Goal: Task Accomplishment & Management: Manage account settings

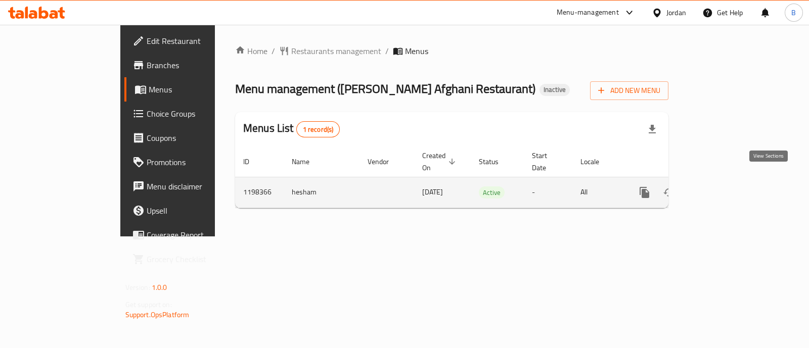
click at [723, 187] on icon "enhanced table" at bounding box center [717, 193] width 12 height 12
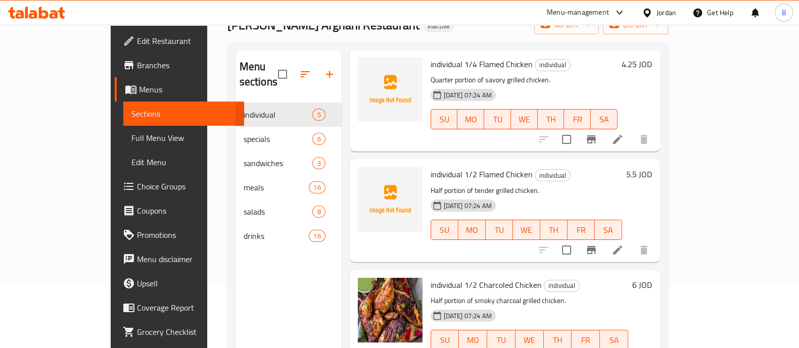
scroll to position [39, 0]
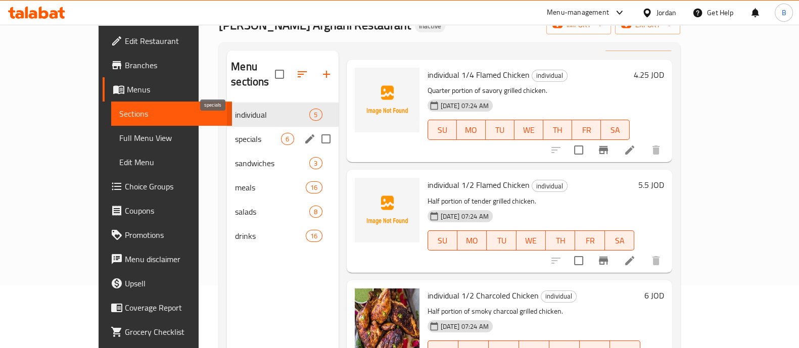
click at [235, 133] on span "specials" at bounding box center [258, 139] width 46 height 12
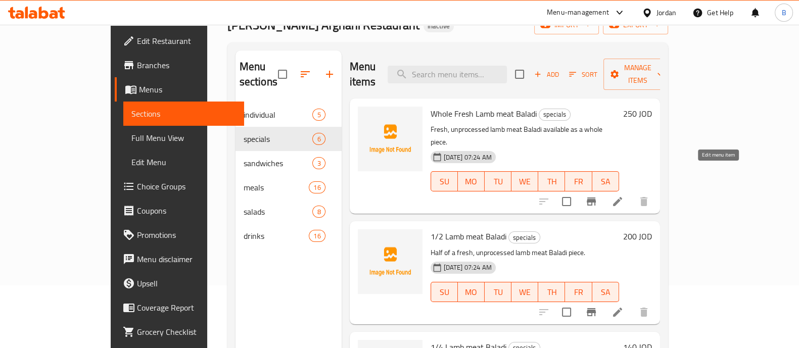
click at [624, 196] on icon at bounding box center [618, 202] width 12 height 12
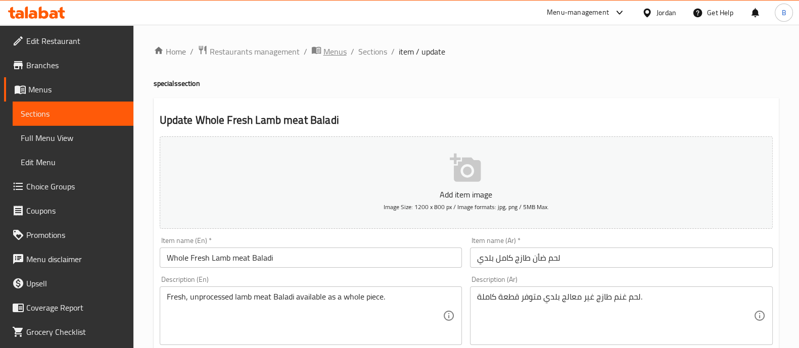
click at [321, 47] on span "breadcrumb" at bounding box center [317, 51] width 12 height 13
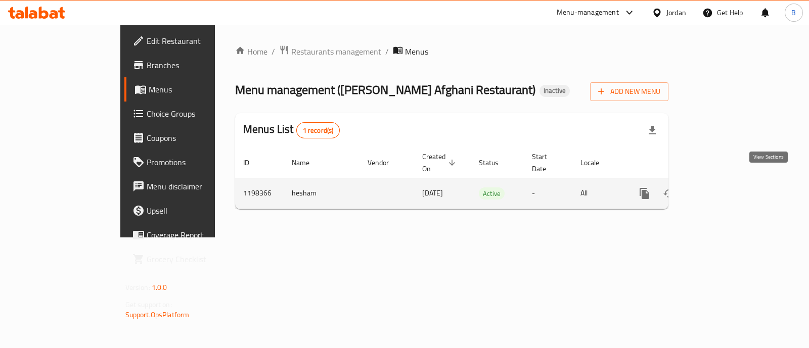
click at [723, 188] on icon "enhanced table" at bounding box center [717, 194] width 12 height 12
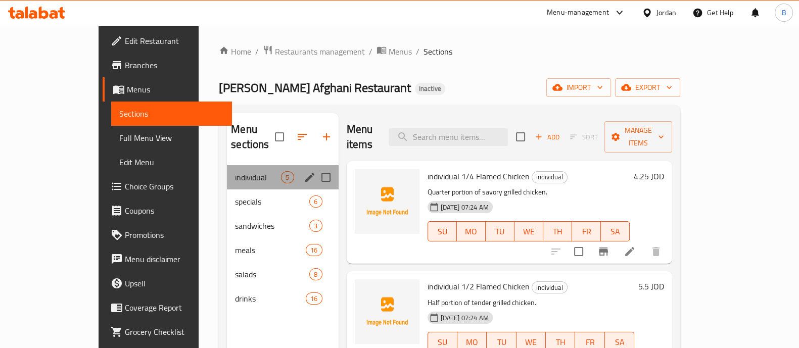
click at [227, 171] on div "individual 5" at bounding box center [282, 177] width 111 height 24
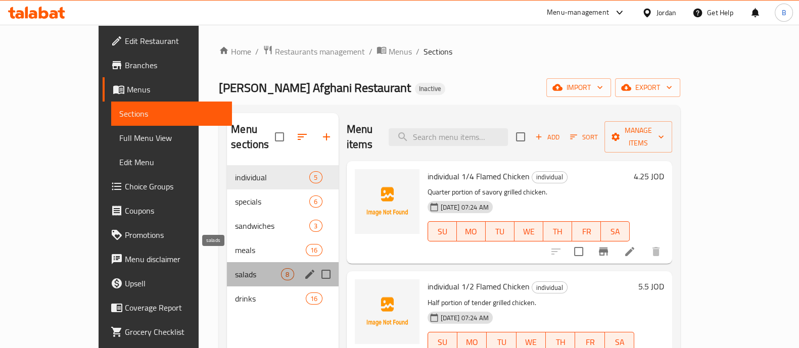
click at [235, 268] on span "salads" at bounding box center [258, 274] width 46 height 12
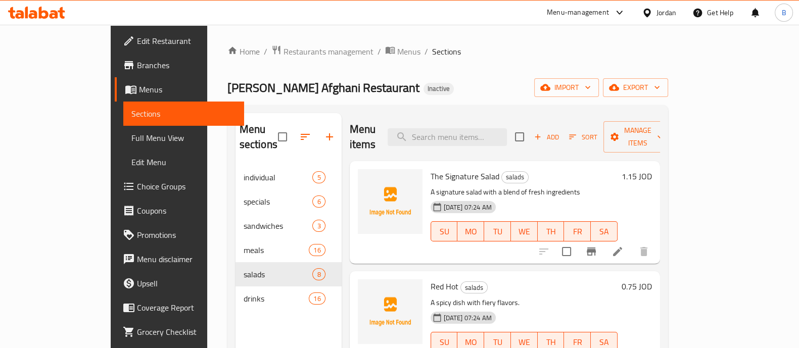
click at [622, 247] on icon at bounding box center [617, 251] width 9 height 9
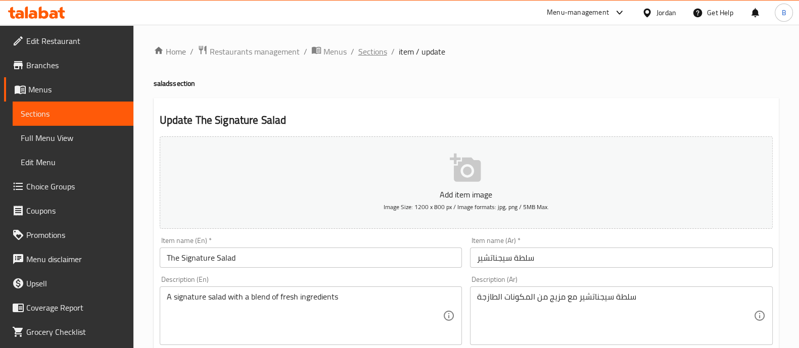
click at [379, 55] on span "Sections" at bounding box center [372, 52] width 29 height 12
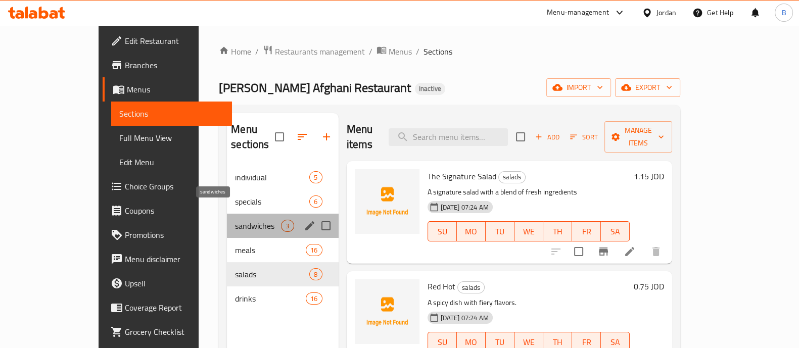
click at [235, 220] on span "sandwiches" at bounding box center [258, 226] width 46 height 12
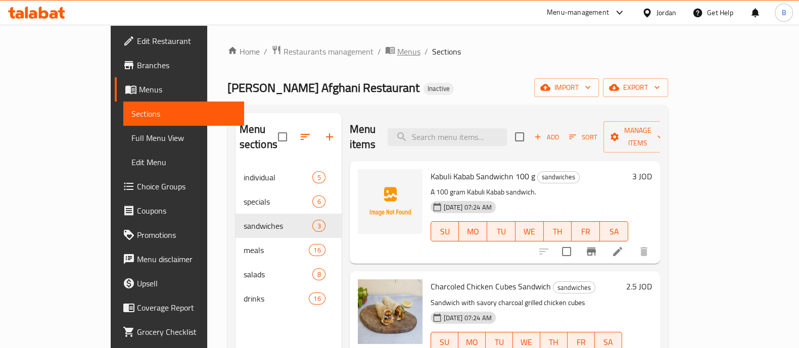
click at [385, 49] on icon "breadcrumb" at bounding box center [389, 50] width 9 height 7
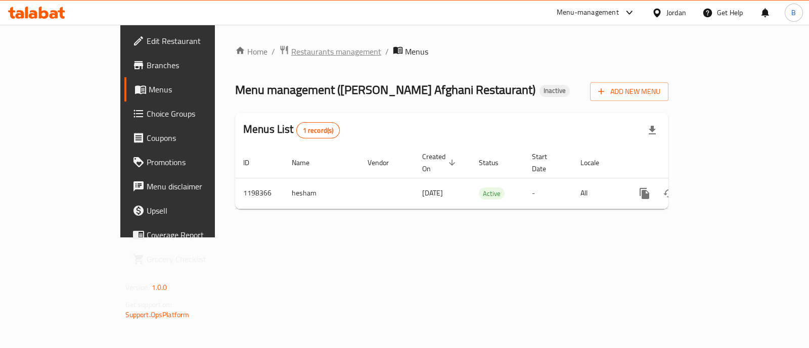
click at [291, 50] on span "Restaurants management" at bounding box center [336, 52] width 90 height 12
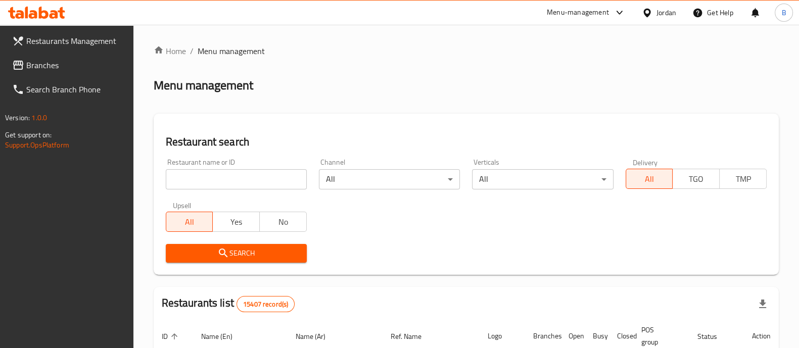
click at [107, 68] on span "Branches" at bounding box center [75, 65] width 99 height 12
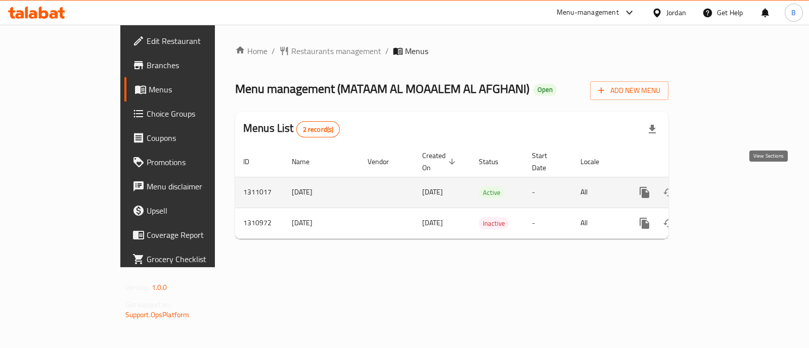
click at [722, 188] on icon "enhanced table" at bounding box center [717, 192] width 9 height 9
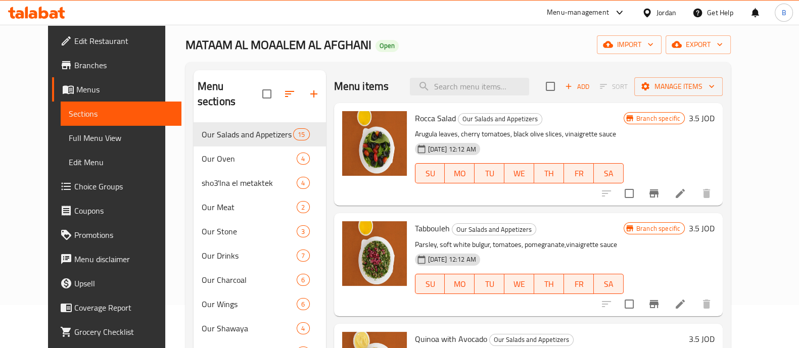
scroll to position [63, 0]
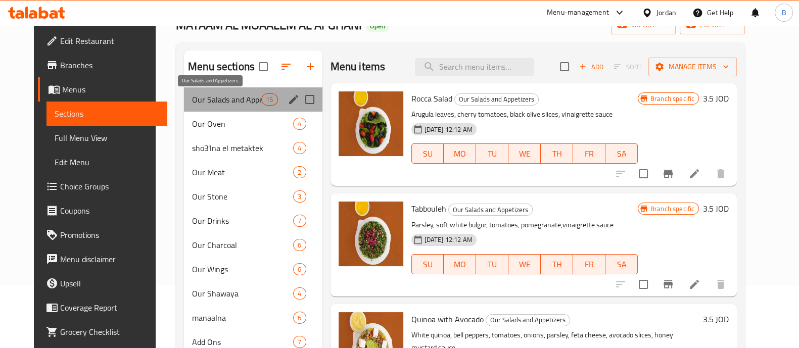
click at [210, 105] on span "Our Salads and Appetizers" at bounding box center [226, 100] width 69 height 12
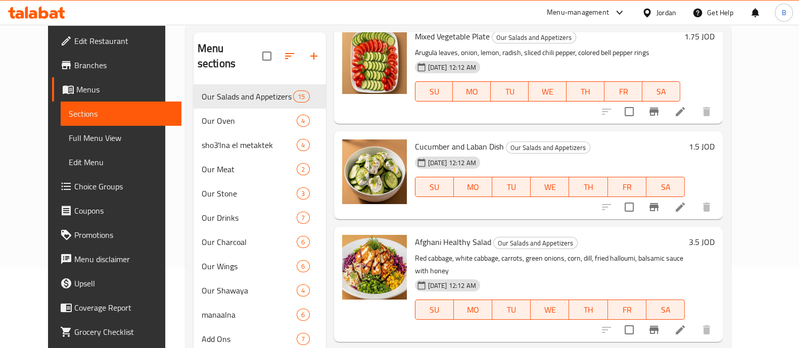
scroll to position [126, 0]
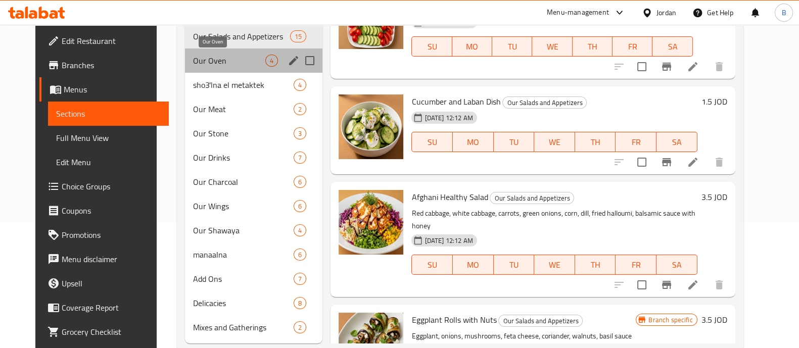
click at [210, 63] on span "Our Oven" at bounding box center [229, 61] width 72 height 12
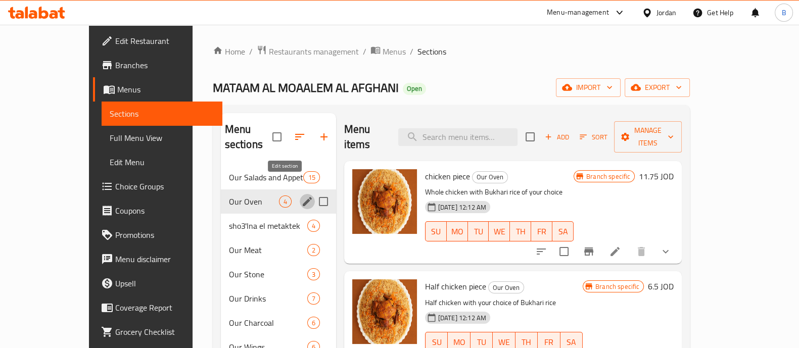
click at [303, 197] on icon "edit" at bounding box center [307, 201] width 9 height 9
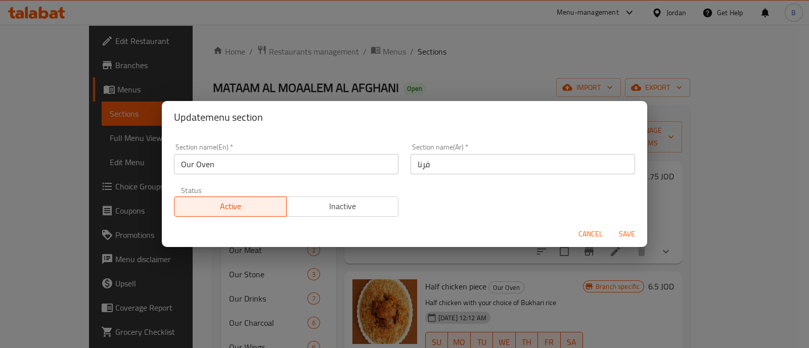
click at [699, 146] on div "Update menu section Section name(En)   * Our Oven Section name(En) * Section na…" at bounding box center [404, 174] width 809 height 348
click at [589, 235] on span "Cancel" at bounding box center [590, 234] width 24 height 13
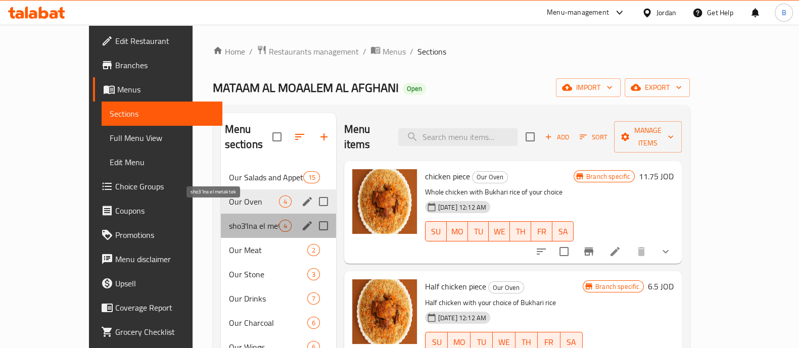
click at [229, 220] on span "sho3'lna el metaktek" at bounding box center [254, 226] width 50 height 12
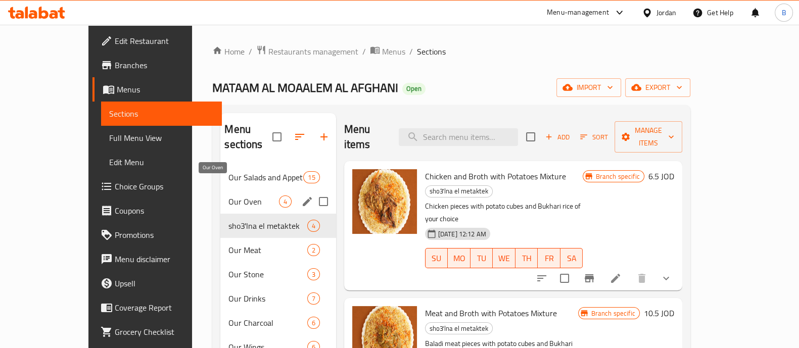
click at [229, 196] on span "Our Oven" at bounding box center [254, 202] width 50 height 12
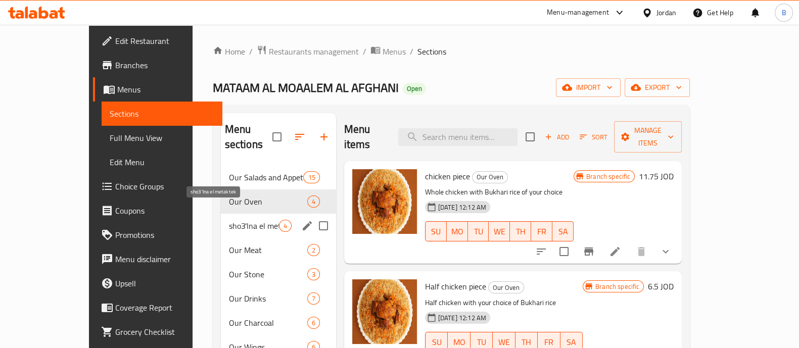
click at [229, 220] on span "sho3'lna el metaktek" at bounding box center [254, 226] width 50 height 12
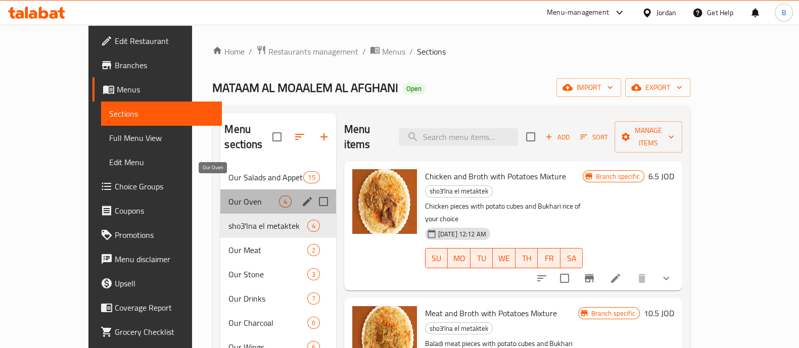
click at [229, 196] on span "Our Oven" at bounding box center [254, 202] width 50 height 12
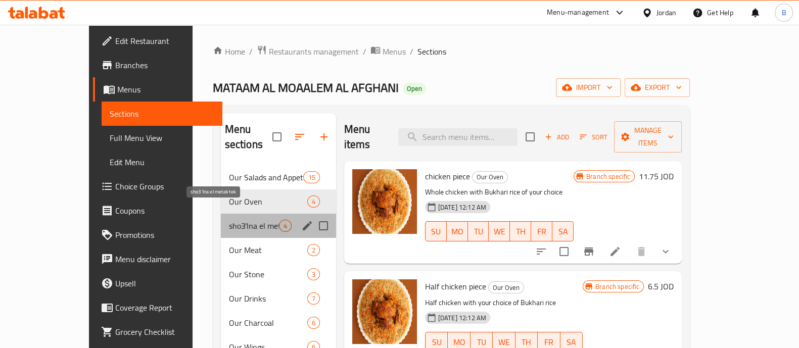
click at [229, 220] on span "sho3'lna el metaktek" at bounding box center [254, 226] width 50 height 12
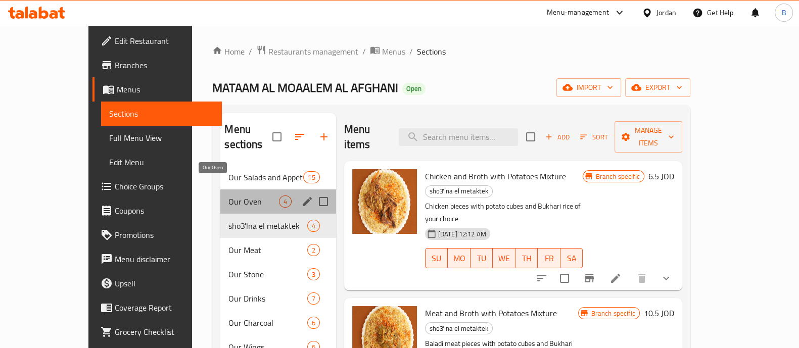
click at [233, 196] on span "Our Oven" at bounding box center [254, 202] width 50 height 12
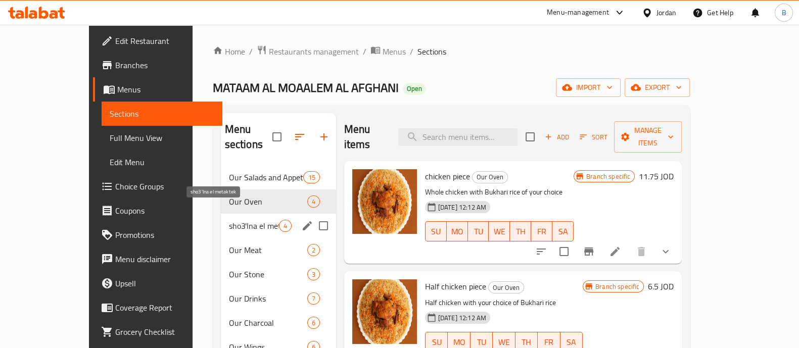
click at [235, 220] on span "sho3'lna el metaktek" at bounding box center [254, 226] width 50 height 12
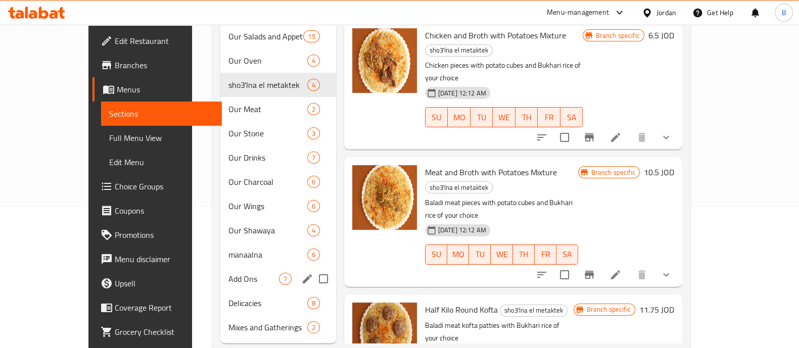
scroll to position [149, 0]
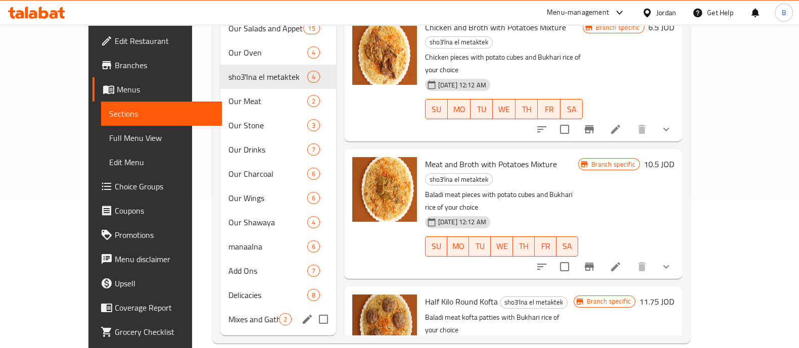
click at [220, 307] on div "Mixes and Gatherings 2" at bounding box center [277, 319] width 115 height 24
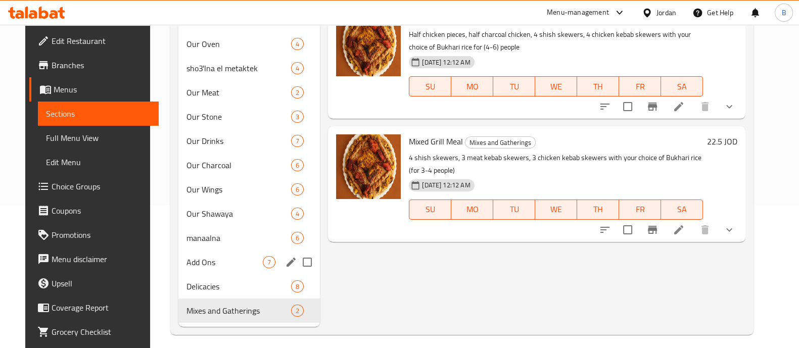
scroll to position [149, 0]
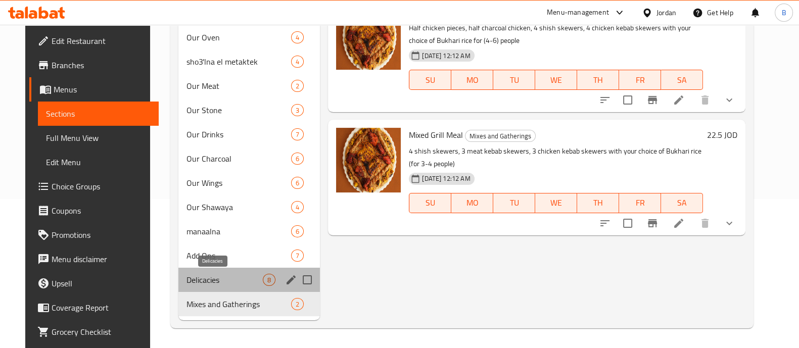
click at [202, 284] on span "Delicacies" at bounding box center [225, 280] width 76 height 12
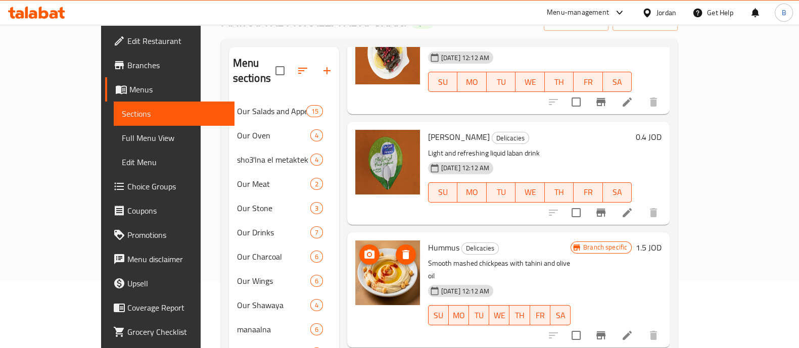
scroll to position [86, 0]
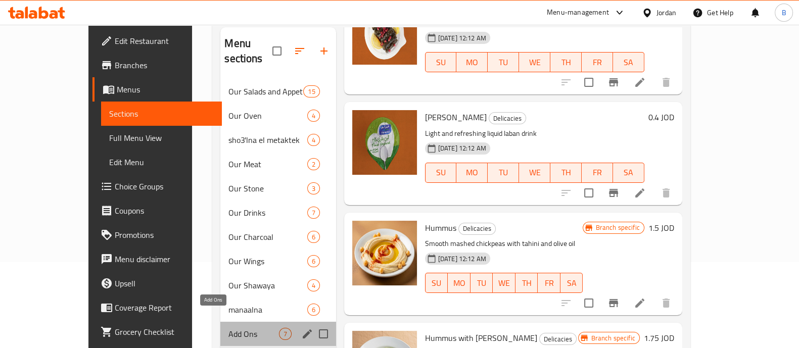
click at [230, 328] on span "Add Ons" at bounding box center [254, 334] width 50 height 12
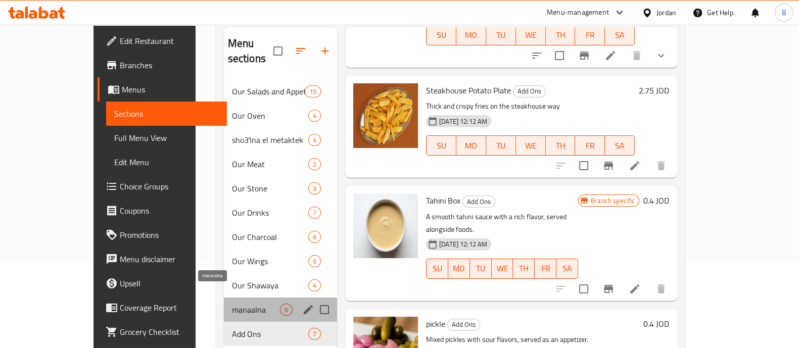
click at [232, 304] on span "manaalna" at bounding box center [256, 310] width 48 height 12
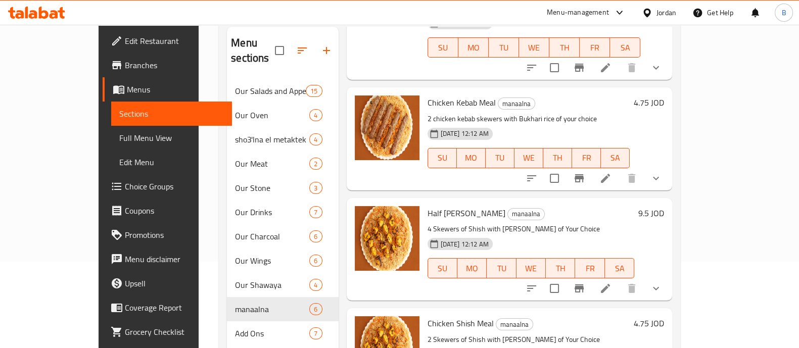
scroll to position [149, 0]
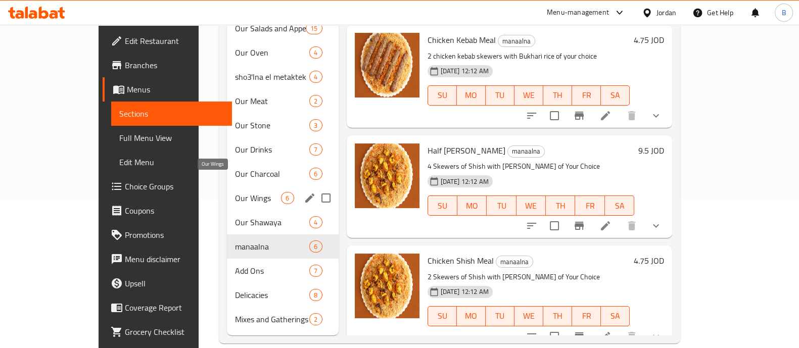
click at [235, 192] on span "Our Wings" at bounding box center [258, 198] width 46 height 12
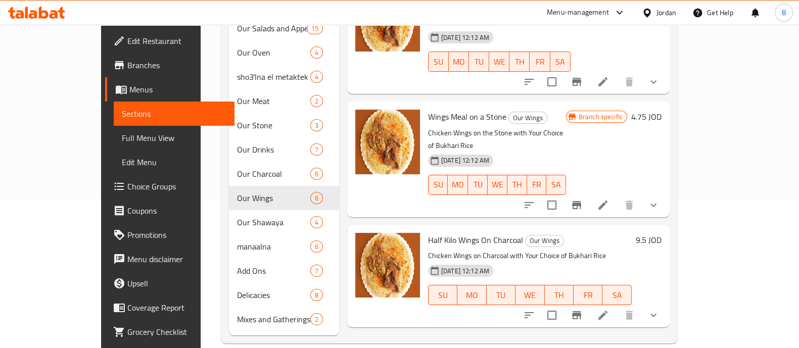
scroll to position [15, 0]
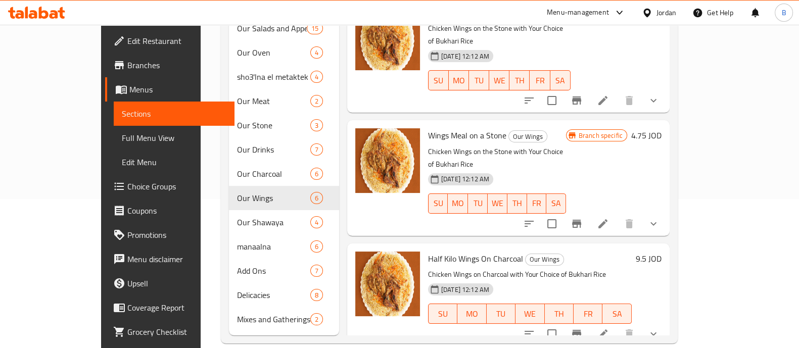
click at [633, 248] on div "Half Kilo Wings On Charcoal Our Wings Chicken Wings on Charcoal with Your Choic…" at bounding box center [530, 295] width 212 height 95
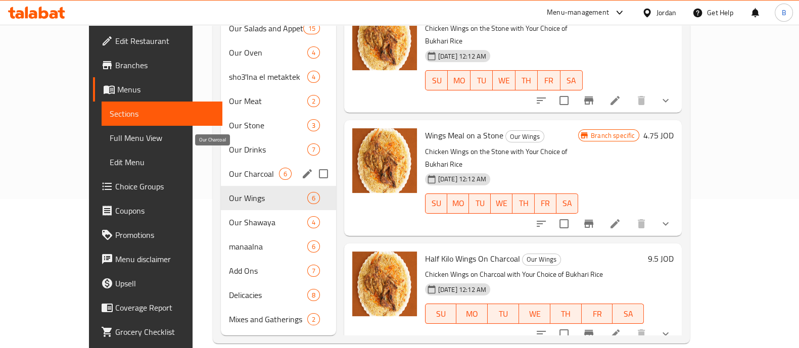
click at [229, 168] on span "Our Charcoal" at bounding box center [254, 174] width 50 height 12
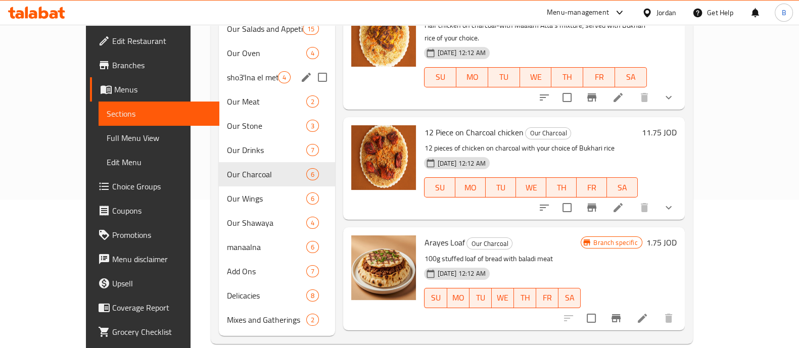
scroll to position [149, 0]
click at [236, 192] on span "Our Wings" at bounding box center [252, 198] width 51 height 12
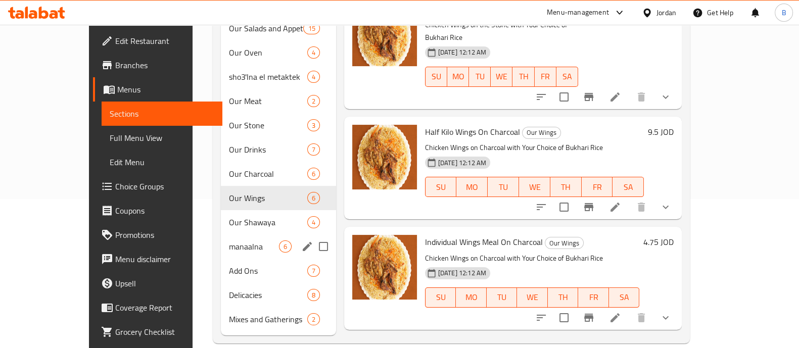
click at [229, 241] on span "manaalna" at bounding box center [254, 247] width 50 height 12
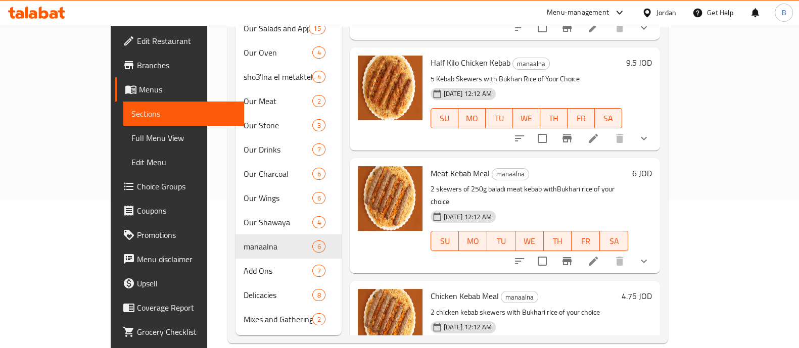
scroll to position [15, 0]
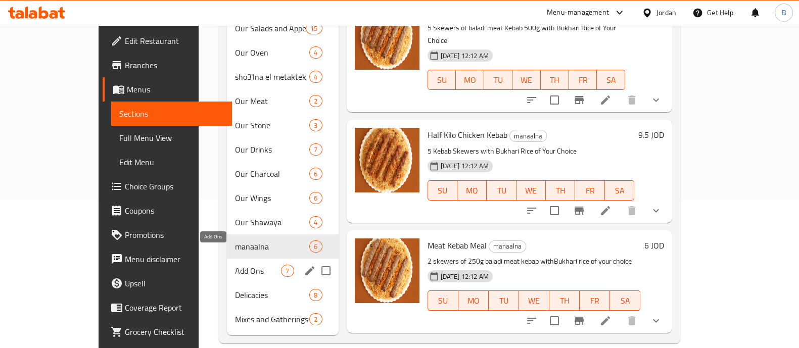
click at [235, 265] on span "Add Ons" at bounding box center [258, 271] width 46 height 12
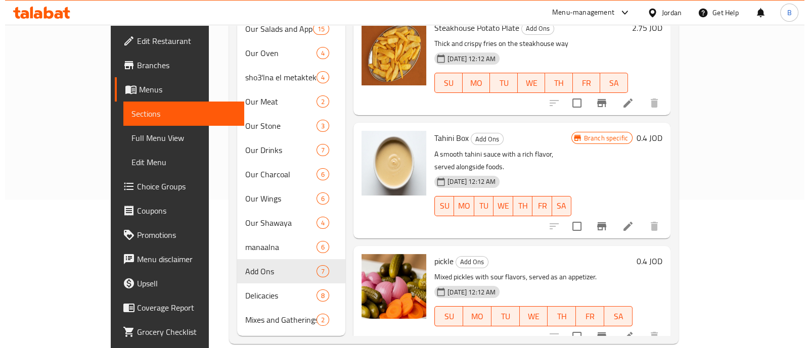
scroll to position [23, 0]
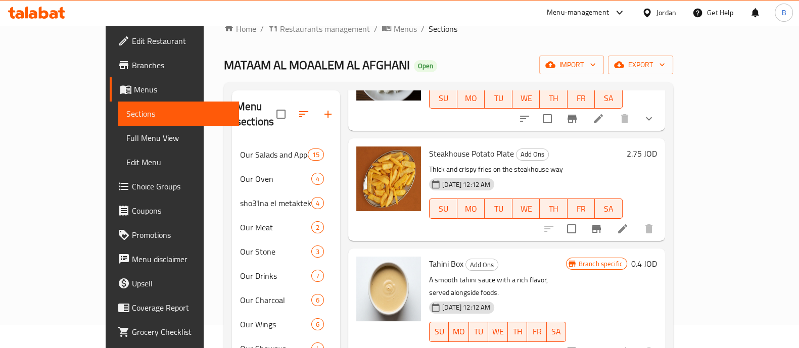
click at [452, 146] on span "Steakhouse Potato Plate" at bounding box center [471, 153] width 85 height 15
click at [610, 163] on p "Thick and crispy fries on the steakhouse way" at bounding box center [526, 169] width 194 height 13
click at [601, 225] on icon "Branch-specific-item" at bounding box center [596, 229] width 9 height 8
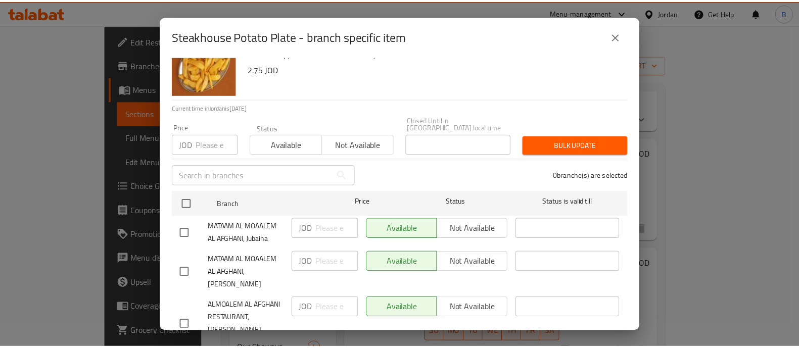
scroll to position [47, 0]
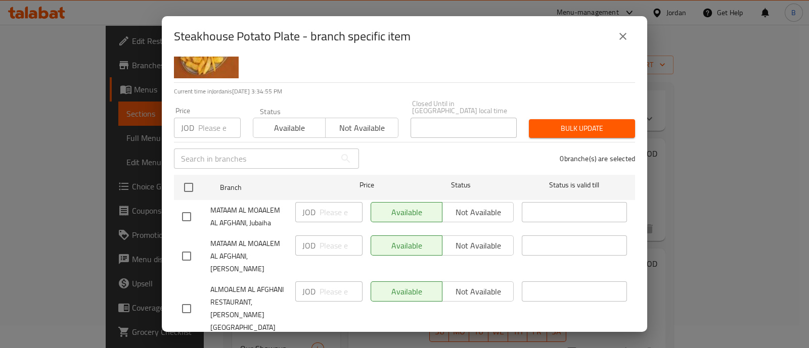
click at [633, 32] on div "Steakhouse Potato Plate - branch specific item" at bounding box center [404, 36] width 461 height 24
click at [618, 26] on button "close" at bounding box center [623, 36] width 24 height 24
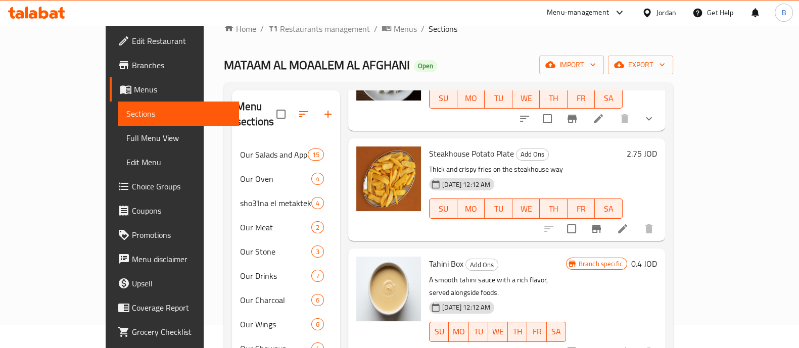
click at [561, 145] on div "Steakhouse Potato Plate Add Ons Thick and crispy fries on the steakhouse way [D…" at bounding box center [526, 190] width 202 height 95
drag, startPoint x: 483, startPoint y: 136, endPoint x: 425, endPoint y: 135, distance: 58.1
click at [429, 146] on span "Steakhouse Potato Plate" at bounding box center [471, 153] width 85 height 15
click at [589, 147] on h6 "Steakhouse Potato Plate Add Ons" at bounding box center [526, 154] width 194 height 14
click at [553, 147] on h6 "Steakhouse Potato Plate Add Ons" at bounding box center [526, 154] width 194 height 14
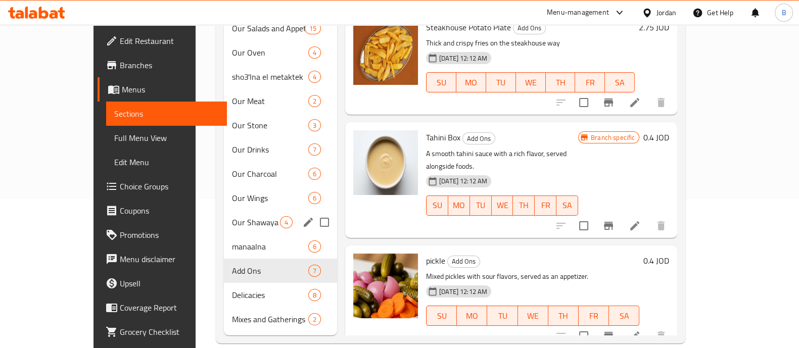
scroll to position [0, 0]
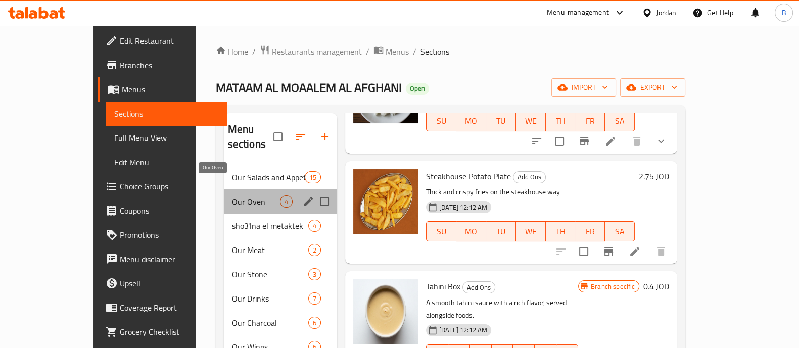
click at [232, 196] on span "Our Oven" at bounding box center [256, 202] width 48 height 12
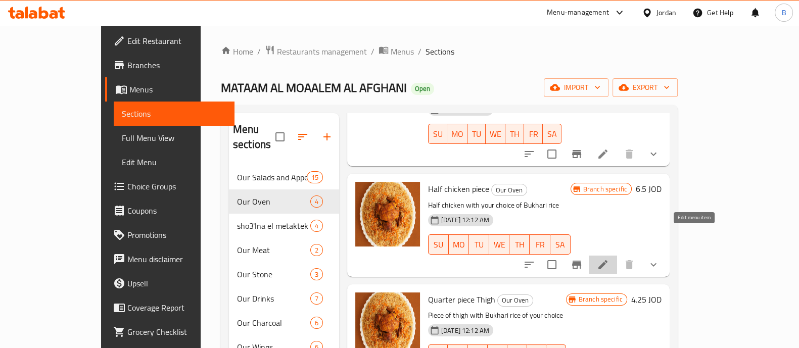
click at [609, 259] on icon at bounding box center [603, 265] width 12 height 12
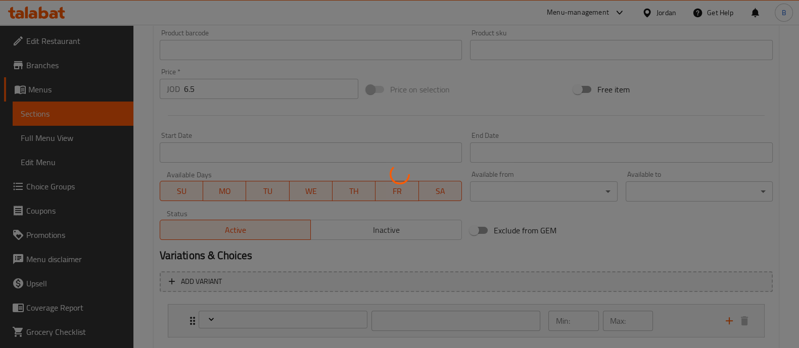
scroll to position [390, 0]
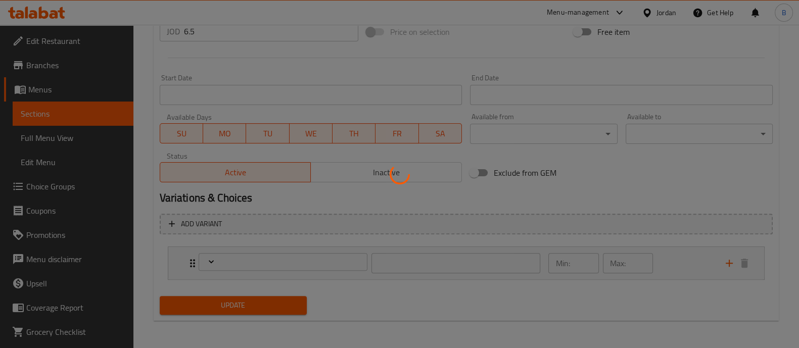
type input "اختيارك من الأرز:"
type input "1"
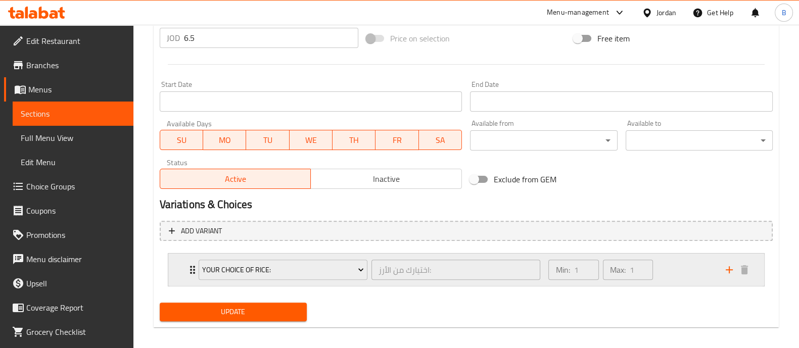
click at [659, 262] on div "Min: 1 ​ Max: 1 ​" at bounding box center [630, 270] width 177 height 32
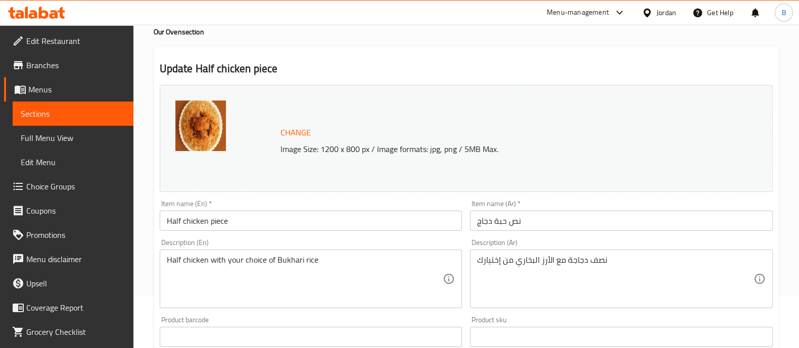
scroll to position [0, 0]
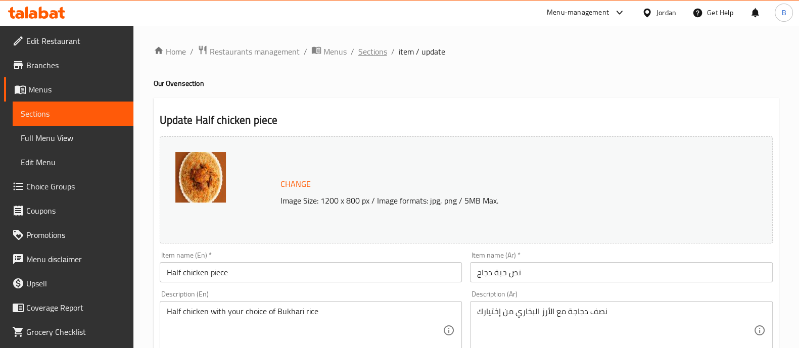
click at [381, 52] on span "Sections" at bounding box center [372, 52] width 29 height 12
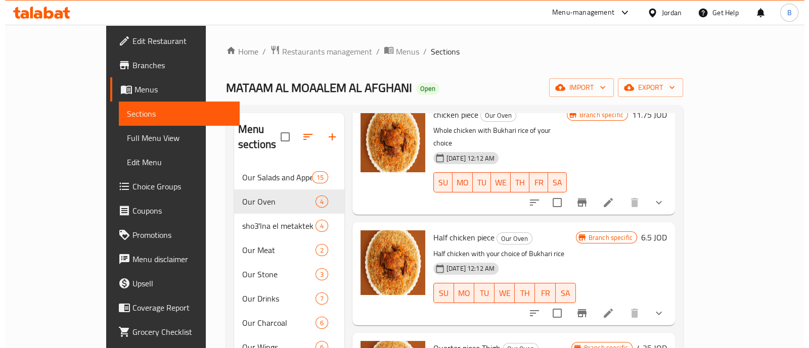
scroll to position [63, 0]
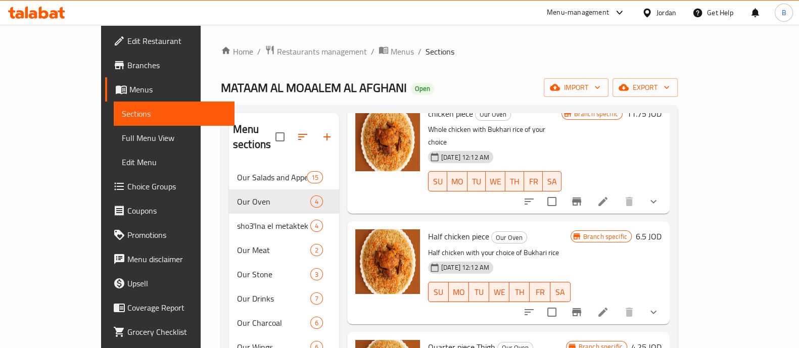
click at [617, 303] on li at bounding box center [603, 312] width 28 height 18
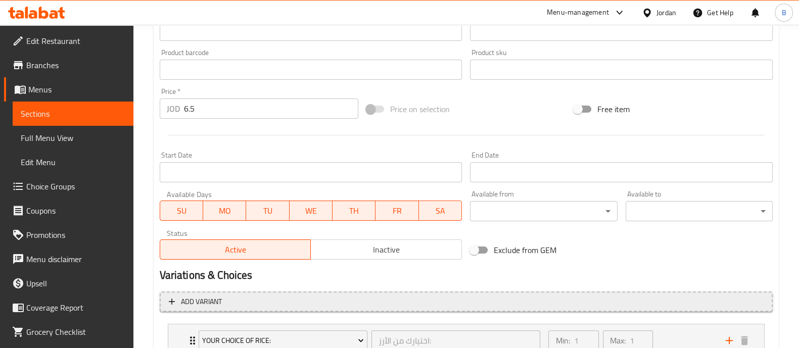
scroll to position [379, 0]
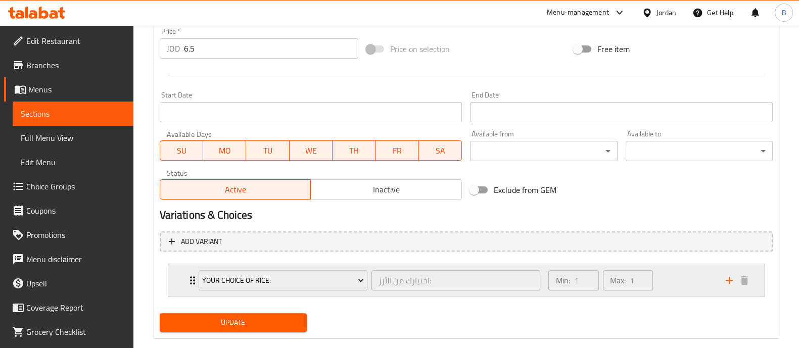
click at [673, 278] on div "Min: 1 ​ Max: 1 ​" at bounding box center [630, 280] width 177 height 32
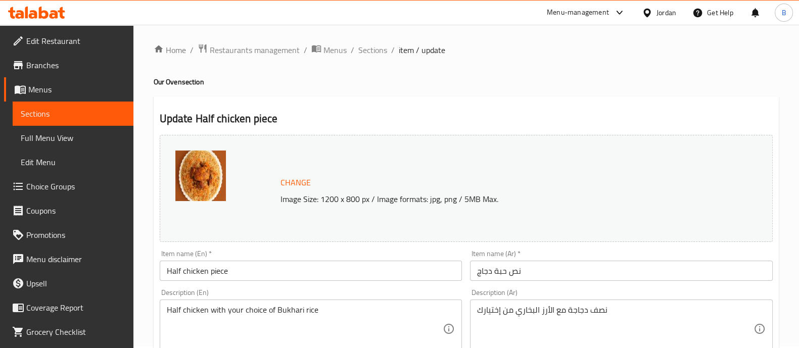
scroll to position [0, 0]
click at [373, 47] on span "Sections" at bounding box center [372, 52] width 29 height 12
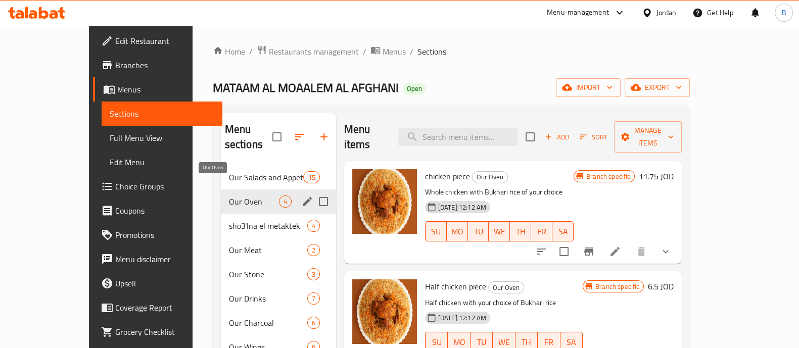
drag, startPoint x: 243, startPoint y: 192, endPoint x: 231, endPoint y: 189, distance: 11.9
click at [243, 196] on span "Our Oven" at bounding box center [254, 202] width 50 height 12
click at [229, 196] on span "Our Oven" at bounding box center [254, 202] width 50 height 12
click at [301, 196] on icon "edit" at bounding box center [307, 202] width 12 height 12
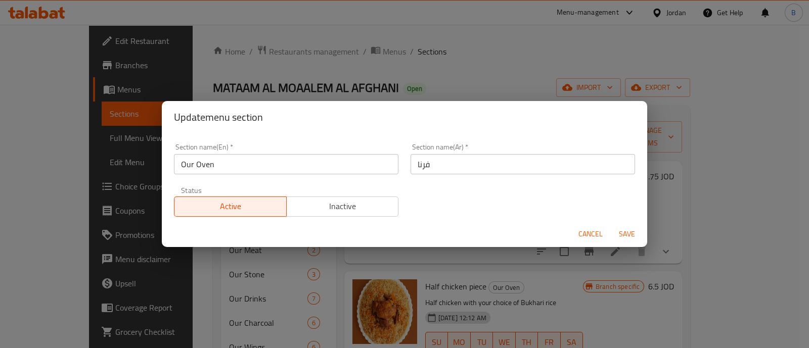
click at [693, 162] on div "Update menu section Section name(En)   * Our Oven Section name(En) * Section na…" at bounding box center [404, 174] width 809 height 348
click at [598, 241] on button "Cancel" at bounding box center [590, 234] width 32 height 19
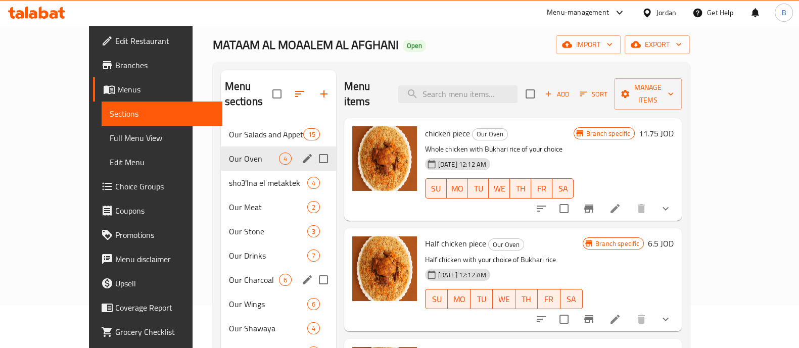
scroll to position [63, 0]
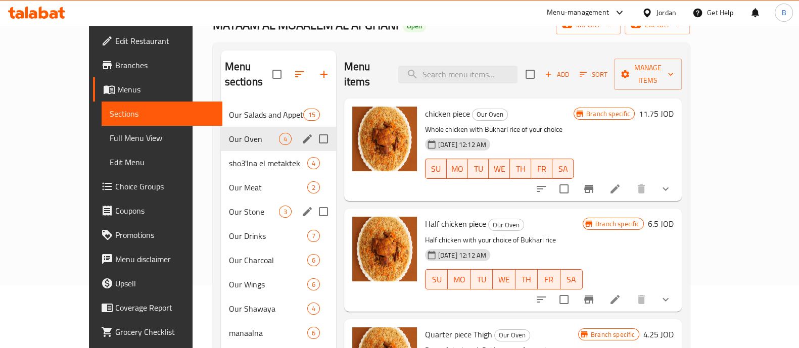
click at [221, 200] on div "Our Stone 3" at bounding box center [278, 212] width 115 height 24
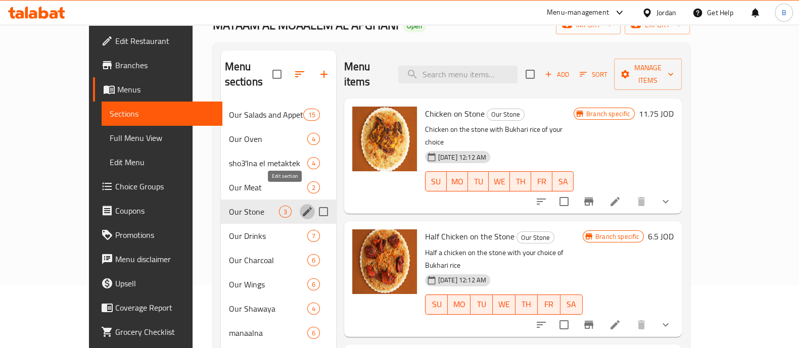
click at [301, 206] on icon "edit" at bounding box center [307, 212] width 12 height 12
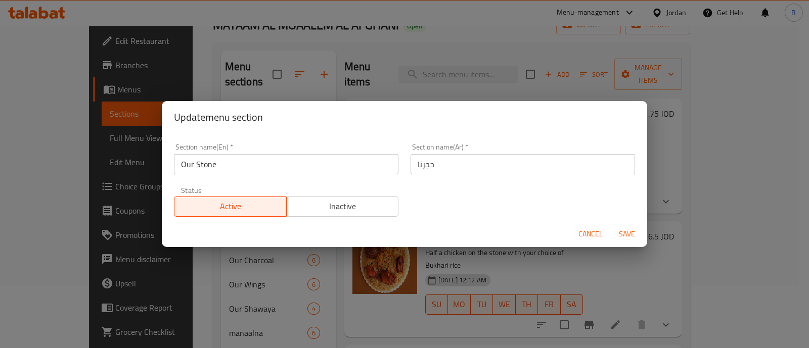
click at [712, 123] on div "Update menu section Section name(En)   * Our Stone Section name(En) * Section n…" at bounding box center [404, 174] width 809 height 348
click at [578, 237] on span "Cancel" at bounding box center [590, 234] width 24 height 13
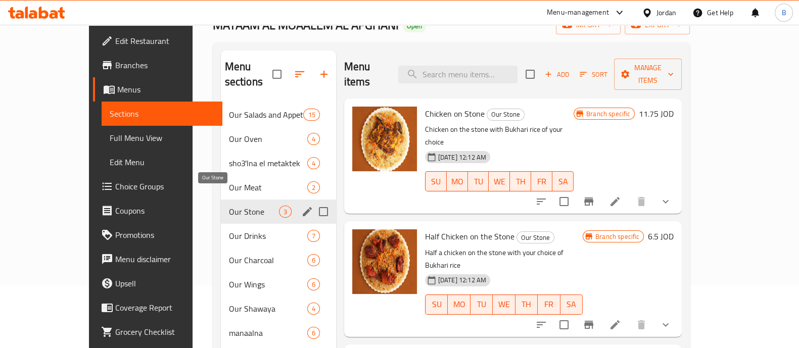
click at [229, 206] on span "Our Stone" at bounding box center [254, 212] width 50 height 12
click at [236, 206] on span "Our Stone" at bounding box center [254, 212] width 50 height 12
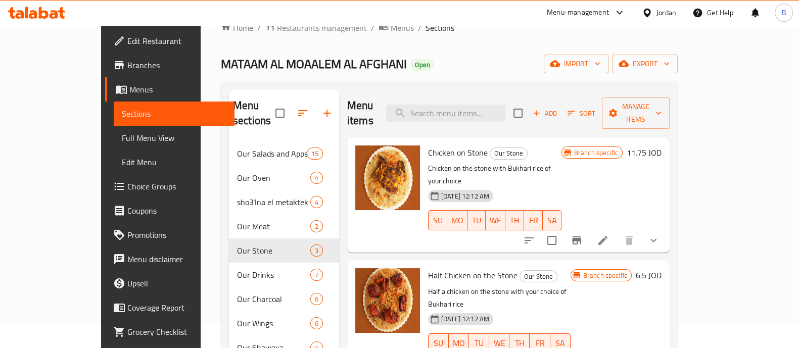
scroll to position [23, 0]
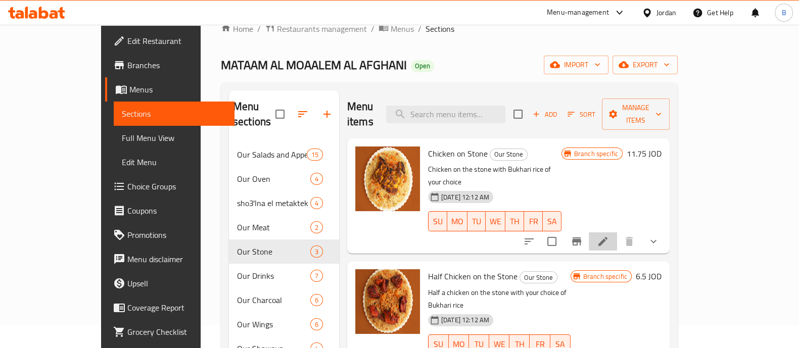
click at [617, 233] on li at bounding box center [603, 242] width 28 height 18
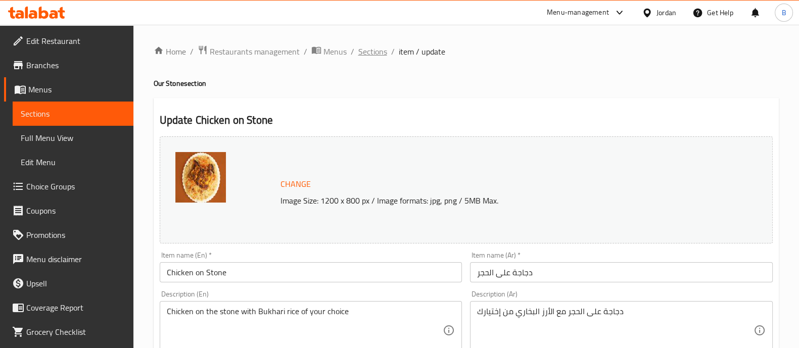
click at [358, 48] on span "Sections" at bounding box center [372, 52] width 29 height 12
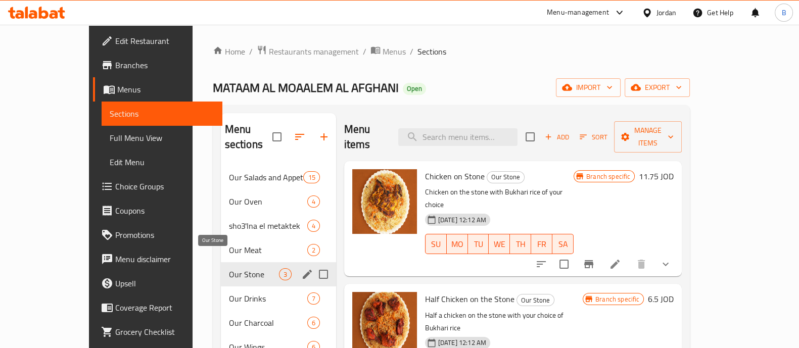
click at [229, 268] on span "Our Stone" at bounding box center [254, 274] width 50 height 12
click at [300, 267] on button "edit" at bounding box center [307, 274] width 15 height 15
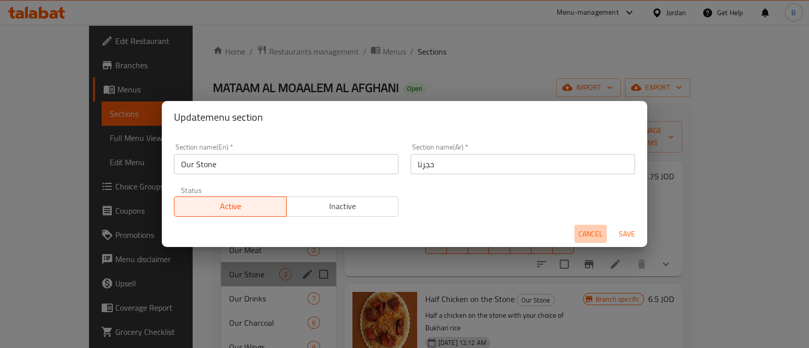
click at [594, 236] on span "Cancel" at bounding box center [590, 234] width 24 height 13
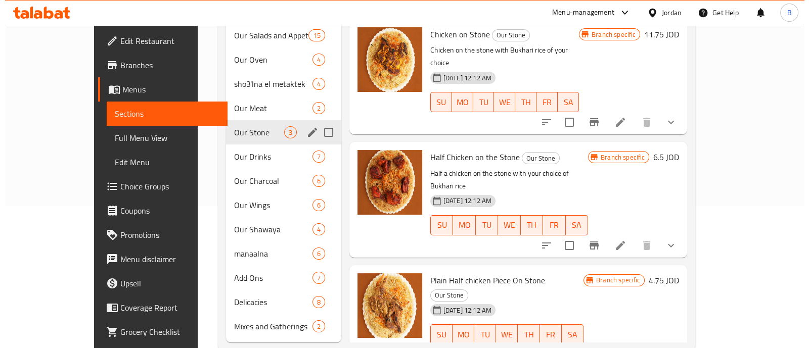
scroll to position [149, 0]
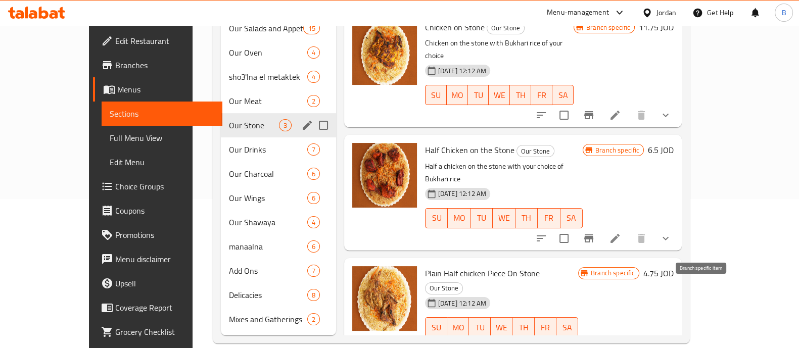
click at [619, 342] on icon "Branch-specific-item" at bounding box center [613, 348] width 12 height 12
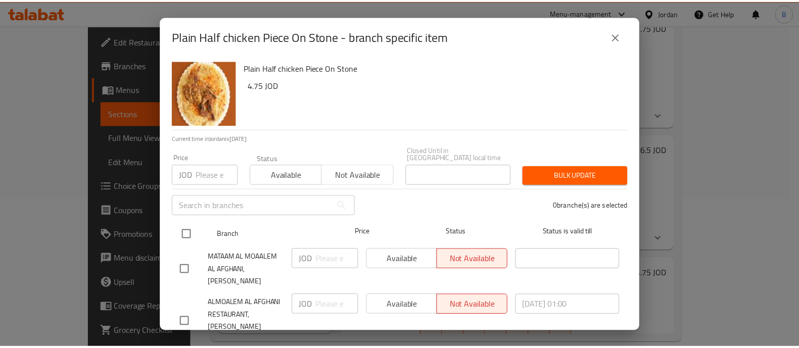
scroll to position [47, 0]
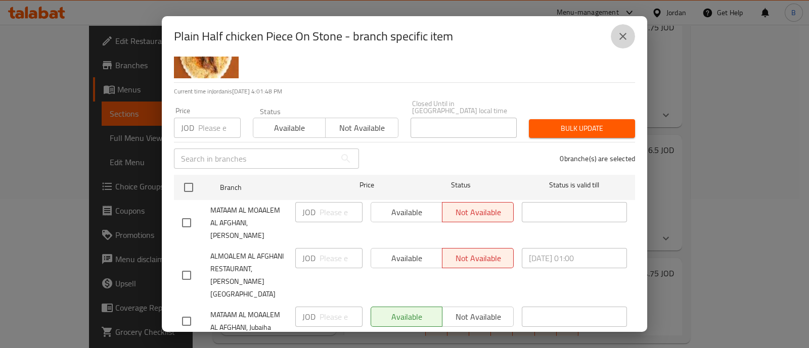
click at [626, 39] on icon "close" at bounding box center [623, 36] width 12 height 12
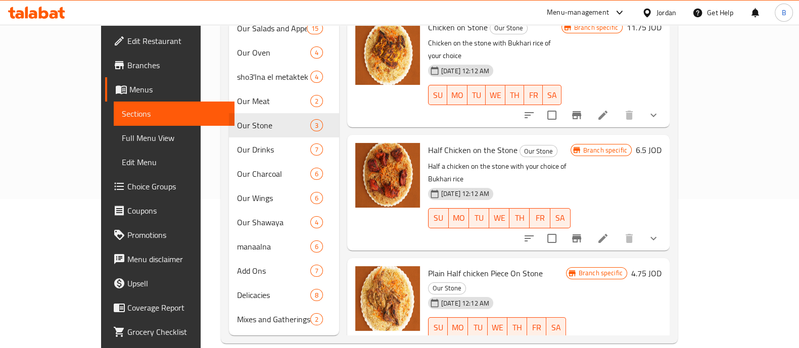
click at [606, 344] on icon "Branch-specific-item" at bounding box center [601, 348] width 9 height 8
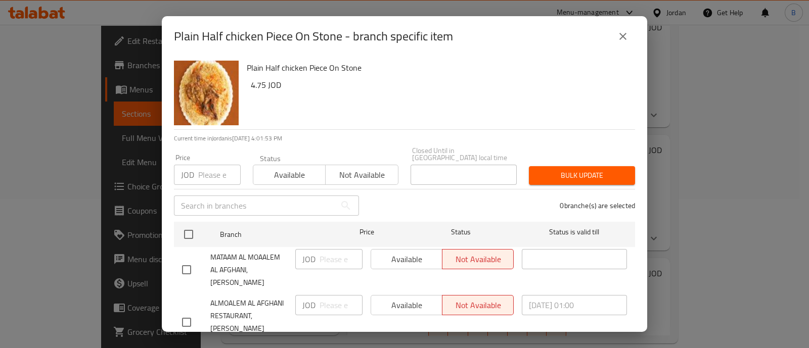
drag, startPoint x: 613, startPoint y: 21, endPoint x: 612, endPoint y: 26, distance: 5.1
click at [612, 26] on div "Plain Half chicken Piece On Stone - branch specific item" at bounding box center [404, 36] width 485 height 40
click at [616, 39] on button "close" at bounding box center [623, 36] width 24 height 24
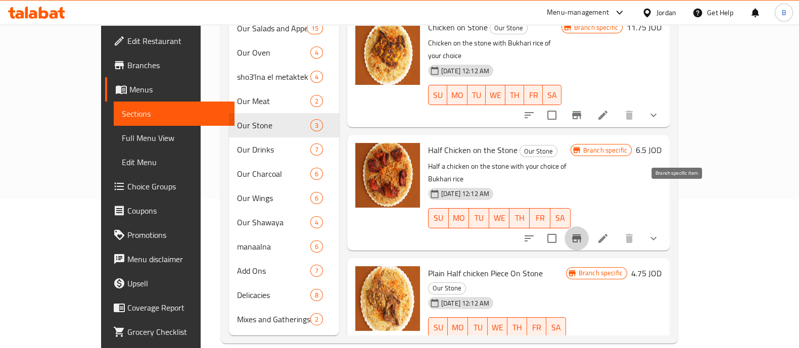
click at [581, 235] on icon "Branch-specific-item" at bounding box center [576, 239] width 9 height 8
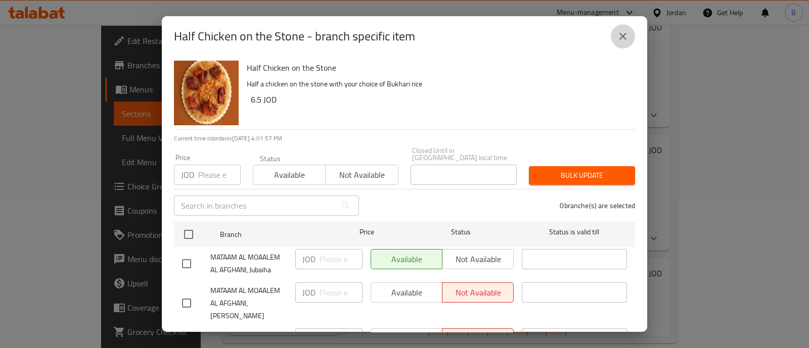
click at [619, 33] on icon "close" at bounding box center [623, 36] width 12 height 12
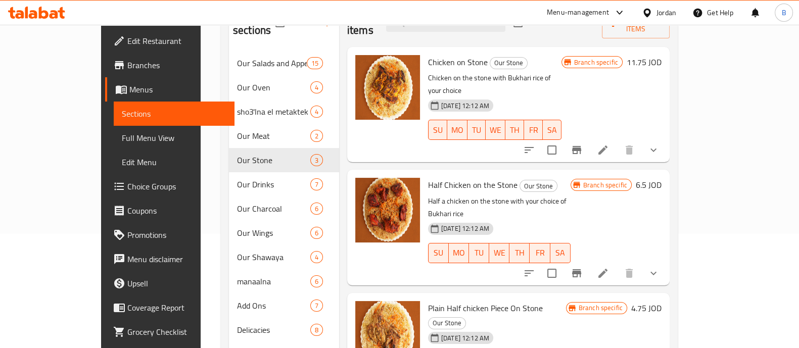
scroll to position [86, 0]
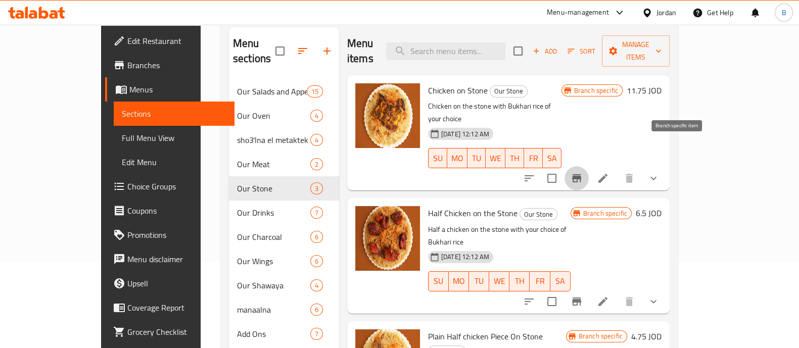
click at [583, 172] on icon "Branch-specific-item" at bounding box center [577, 178] width 12 height 12
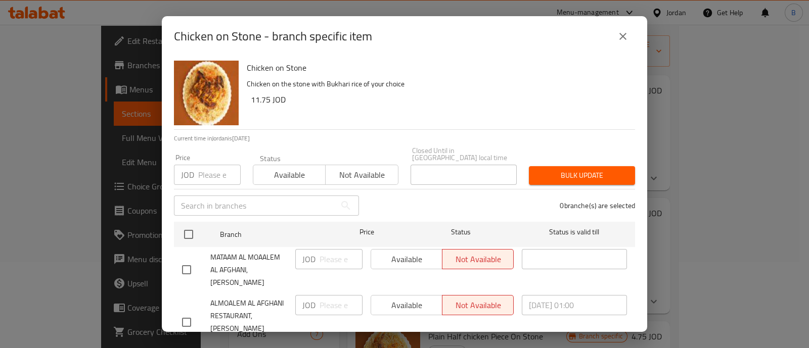
click at [629, 35] on button "close" at bounding box center [623, 36] width 24 height 24
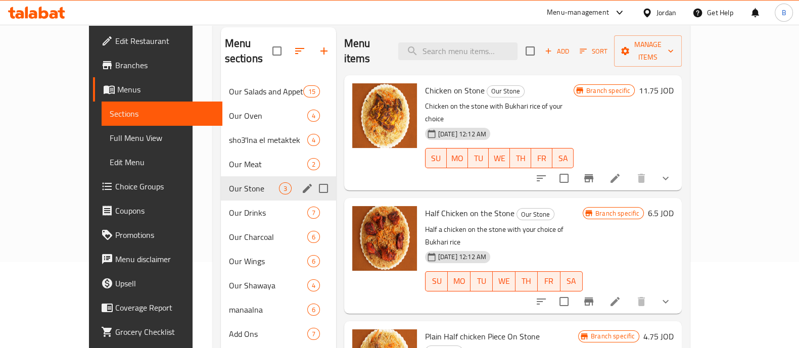
click at [229, 183] on span "Our Stone" at bounding box center [254, 189] width 50 height 12
click at [301, 183] on icon "edit" at bounding box center [307, 189] width 12 height 12
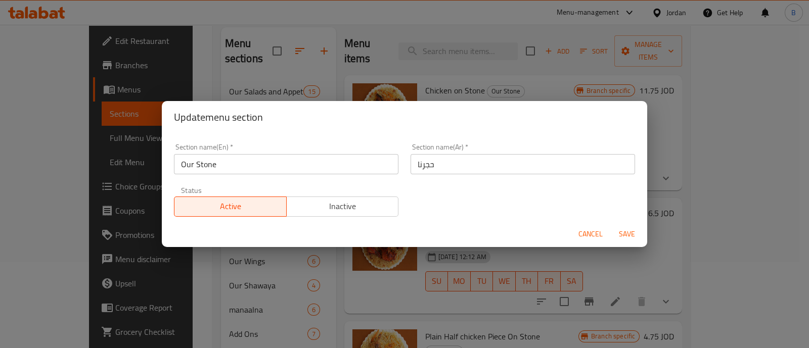
click at [596, 236] on span "Cancel" at bounding box center [590, 234] width 24 height 13
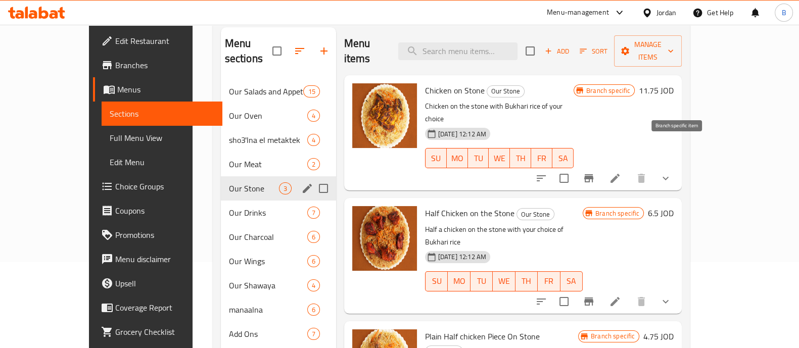
click at [594, 174] on icon "Branch-specific-item" at bounding box center [588, 178] width 9 height 8
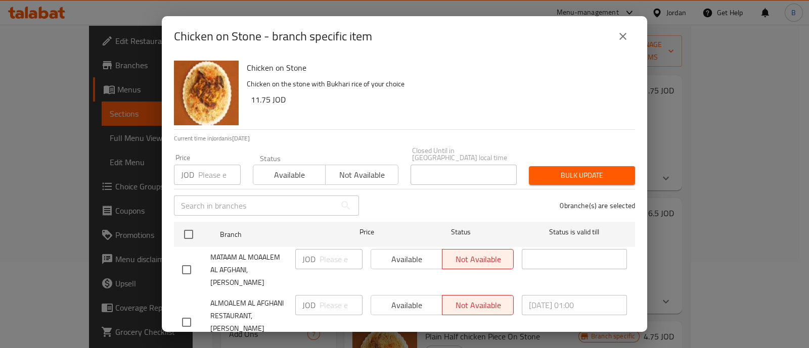
click at [623, 41] on icon "close" at bounding box center [623, 36] width 12 height 12
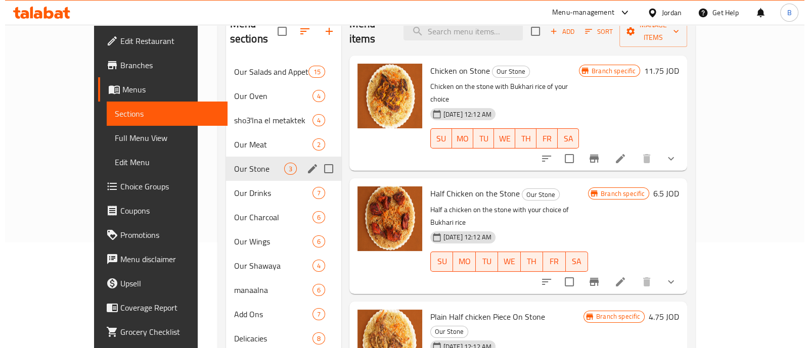
scroll to position [126, 0]
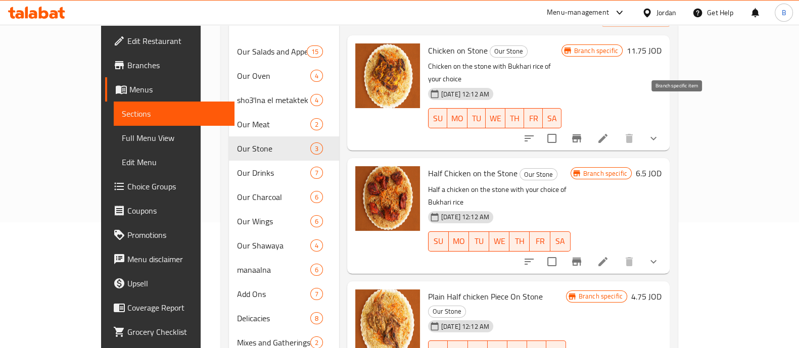
click at [583, 132] on icon "Branch-specific-item" at bounding box center [577, 138] width 12 height 12
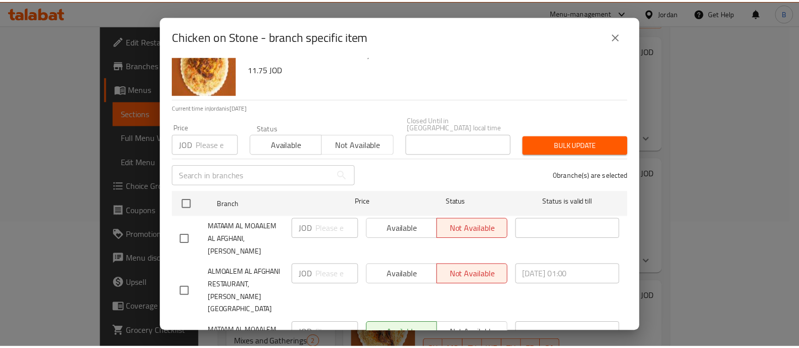
scroll to position [47, 0]
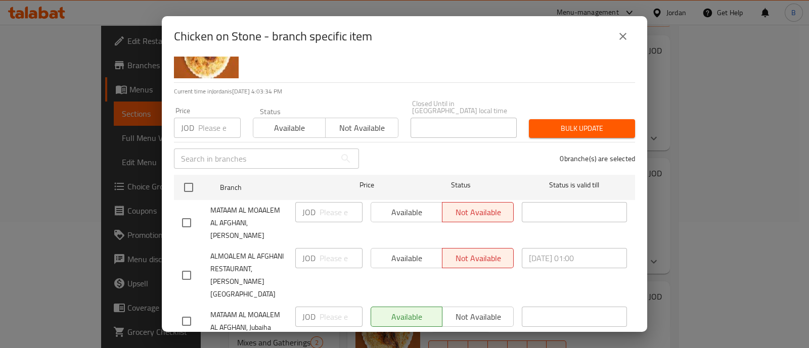
click at [262, 309] on span "MATAAM AL MOAALEM AL AFGHANI, Jubaiha" at bounding box center [248, 321] width 77 height 25
click at [260, 255] on span "ALMOALEM AL AFGHANI RESTAURANT, [PERSON_NAME][GEOGRAPHIC_DATA]" at bounding box center [248, 275] width 77 height 51
click at [626, 39] on icon "close" at bounding box center [623, 36] width 12 height 12
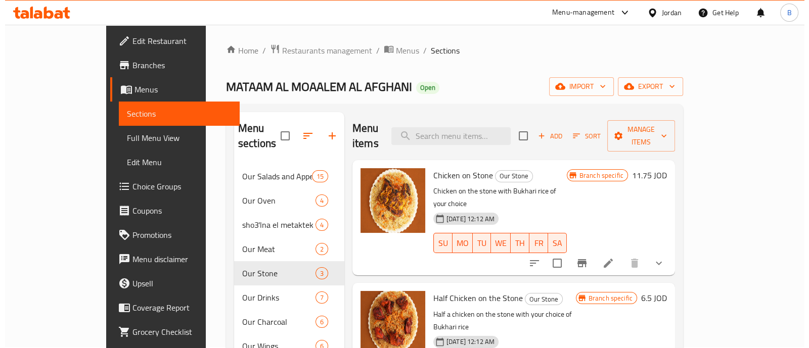
scroll to position [0, 0]
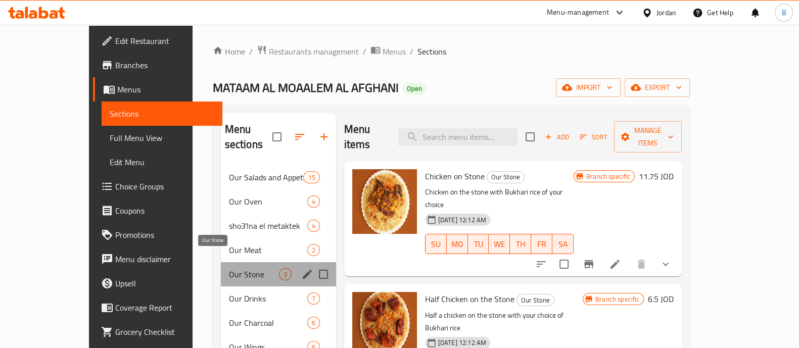
click at [229, 268] on span "Our Stone" at bounding box center [254, 274] width 50 height 12
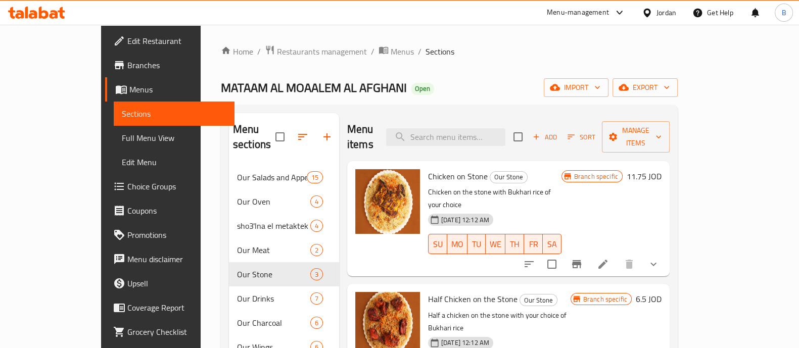
click at [409, 66] on div "Home / Restaurants management / Menus / Sections MATAAM AL MOAALEM AL AFGHANI O…" at bounding box center [449, 269] width 457 height 448
drag, startPoint x: 370, startPoint y: 92, endPoint x: 344, endPoint y: 90, distance: 26.4
click at [344, 90] on div "MATAAM AL MOAALEM AL AFGHANI Open import export" at bounding box center [449, 87] width 457 height 19
drag, startPoint x: 389, startPoint y: 86, endPoint x: 372, endPoint y: 87, distance: 17.7
click at [390, 86] on div "MATAAM AL MOAALEM AL AFGHANI Open import export" at bounding box center [449, 87] width 457 height 19
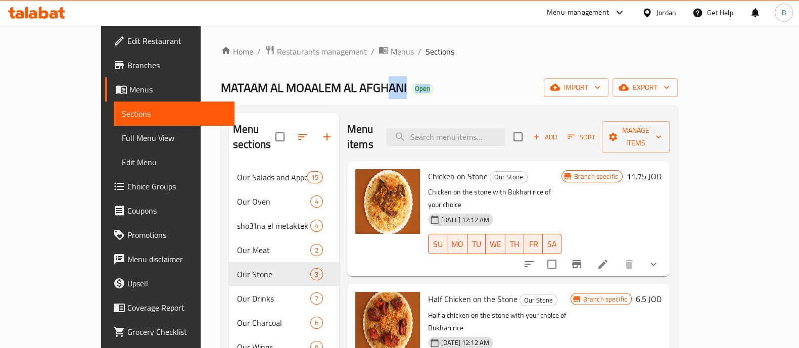
drag, startPoint x: 366, startPoint y: 87, endPoint x: 324, endPoint y: 92, distance: 42.2
click at [320, 94] on h2 "MATAAM AL MOAALEM AL AFGHANI Open" at bounding box center [327, 88] width 213 height 16
drag, startPoint x: 430, startPoint y: 76, endPoint x: 534, endPoint y: 138, distance: 121.2
click at [431, 76] on div "Home / Restaurants management / Menus / Sections MATAAM AL MOAALEM AL AFGHANI O…" at bounding box center [449, 269] width 457 height 448
click at [589, 252] on button "Branch-specific-item" at bounding box center [577, 264] width 24 height 24
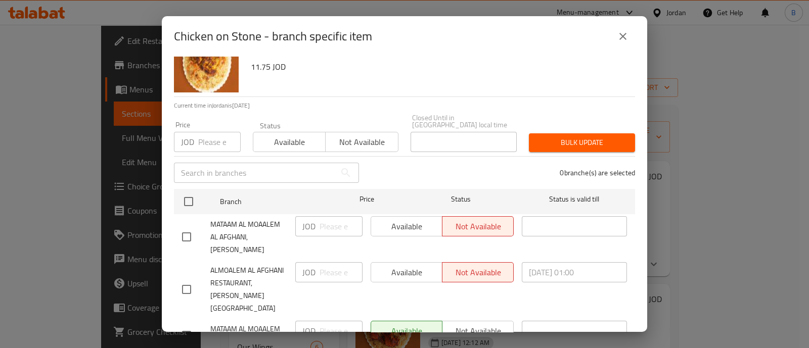
scroll to position [47, 0]
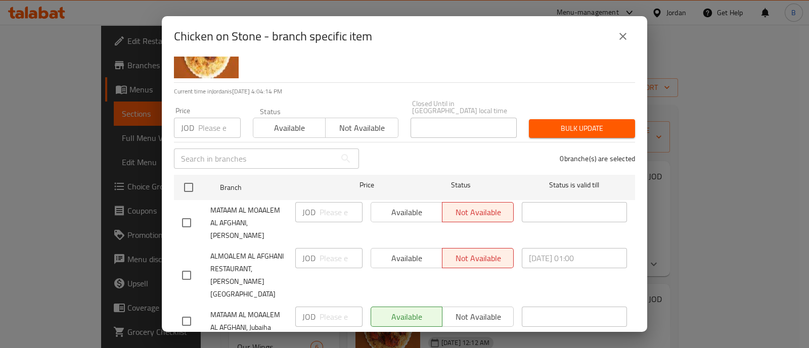
click at [626, 37] on icon "close" at bounding box center [623, 36] width 12 height 12
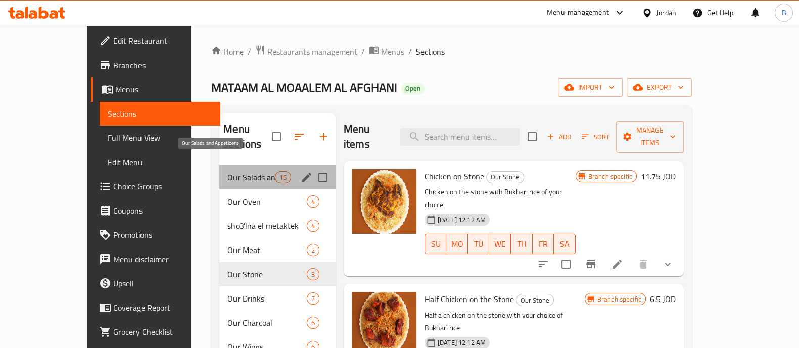
click at [233, 171] on span "Our Salads and Appetizers" at bounding box center [251, 177] width 47 height 12
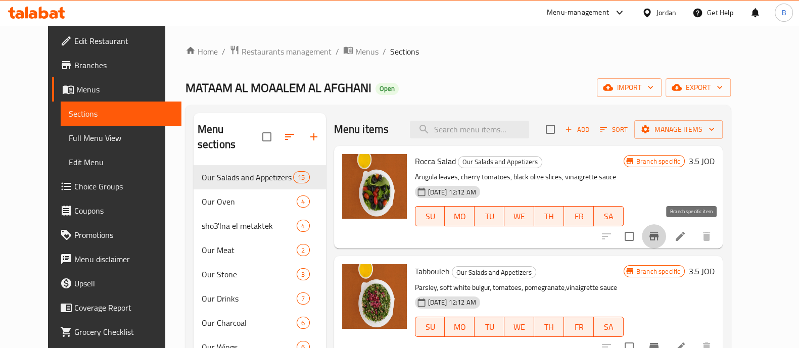
click at [666, 231] on button "Branch-specific-item" at bounding box center [654, 236] width 24 height 24
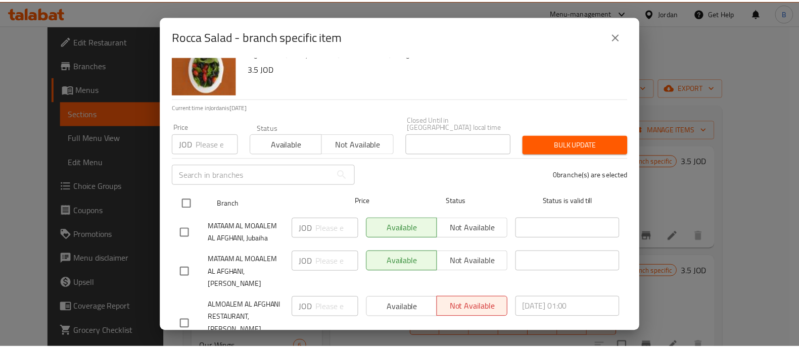
scroll to position [47, 0]
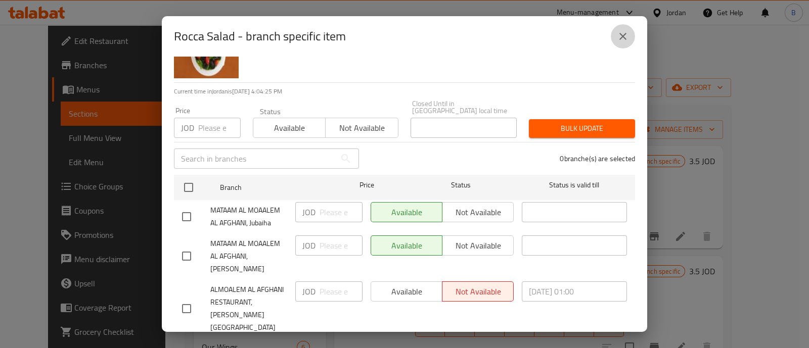
click at [631, 34] on button "close" at bounding box center [623, 36] width 24 height 24
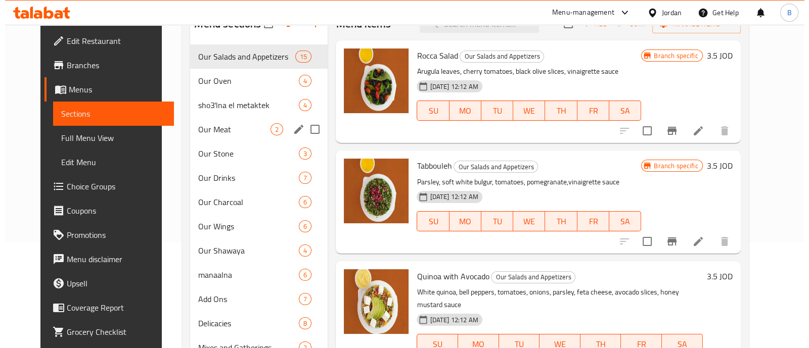
scroll to position [86, 0]
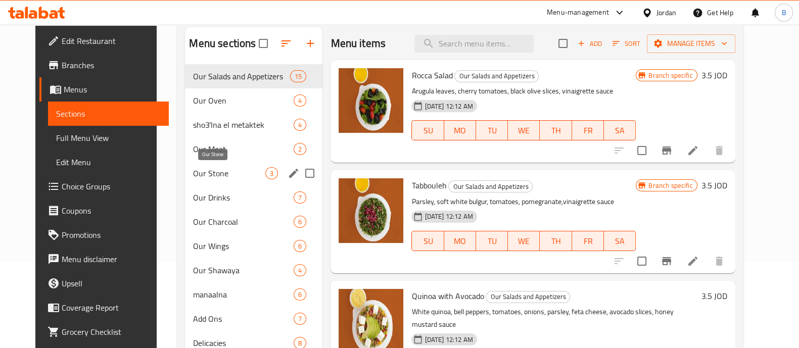
click at [213, 173] on span "Our Stone" at bounding box center [229, 173] width 72 height 12
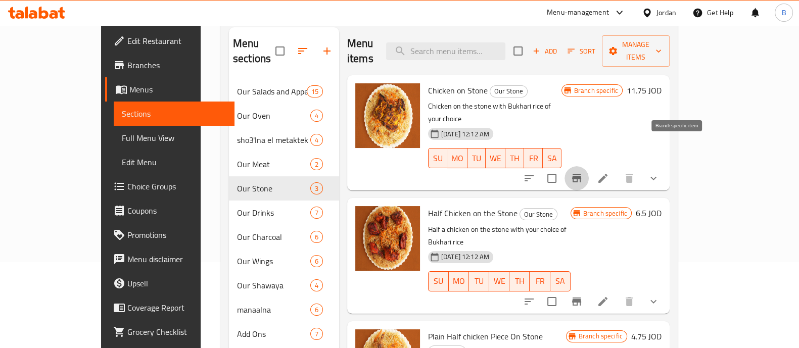
click at [589, 166] on button "Branch-specific-item" at bounding box center [577, 178] width 24 height 24
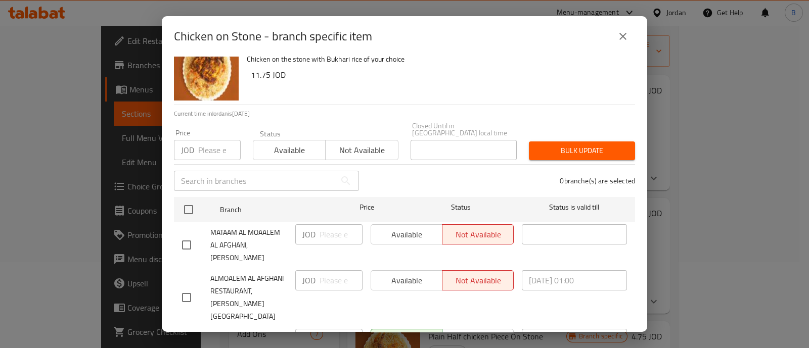
scroll to position [47, 0]
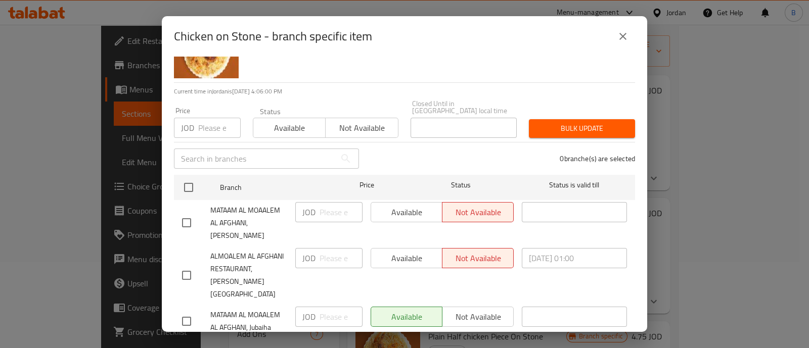
click at [394, 204] on div "Available Not available" at bounding box center [442, 212] width 143 height 20
click at [182, 212] on input "checkbox" at bounding box center [186, 222] width 21 height 21
checkbox input "true"
click at [411, 207] on span "Available" at bounding box center [406, 212] width 63 height 15
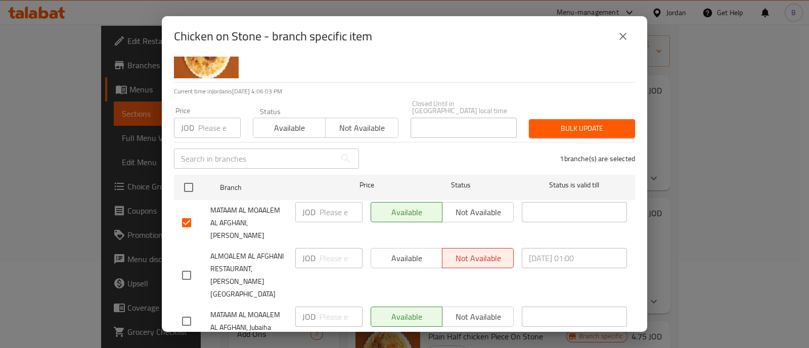
drag, startPoint x: 187, startPoint y: 249, endPoint x: 377, endPoint y: 240, distance: 190.8
click at [187, 265] on input "checkbox" at bounding box center [186, 275] width 21 height 21
checkbox input "true"
click at [393, 251] on span "Available" at bounding box center [406, 258] width 63 height 15
click at [329, 345] on span "Save" at bounding box center [404, 351] width 445 height 13
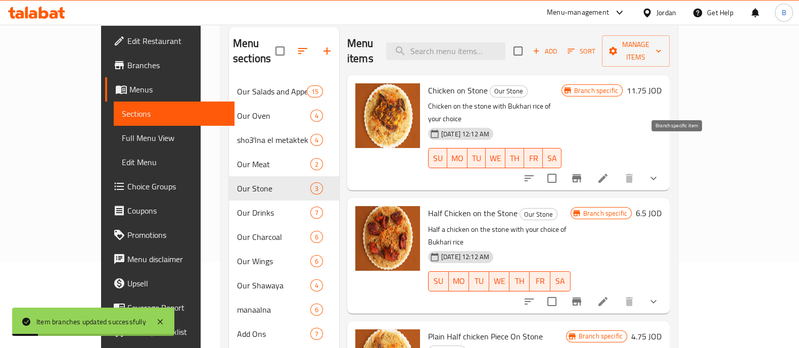
click at [581, 174] on icon "Branch-specific-item" at bounding box center [576, 178] width 9 height 8
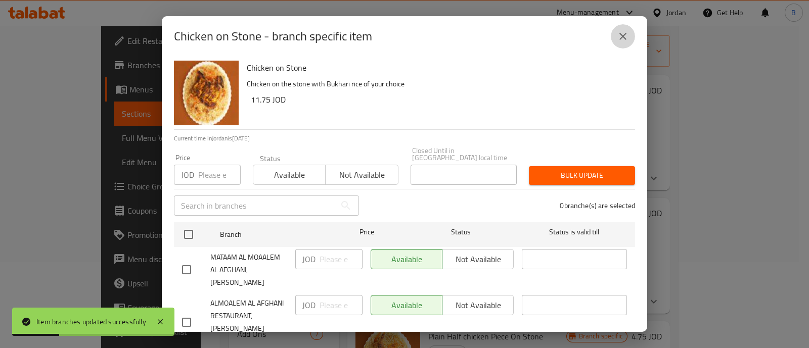
click at [623, 30] on icon "close" at bounding box center [623, 36] width 12 height 12
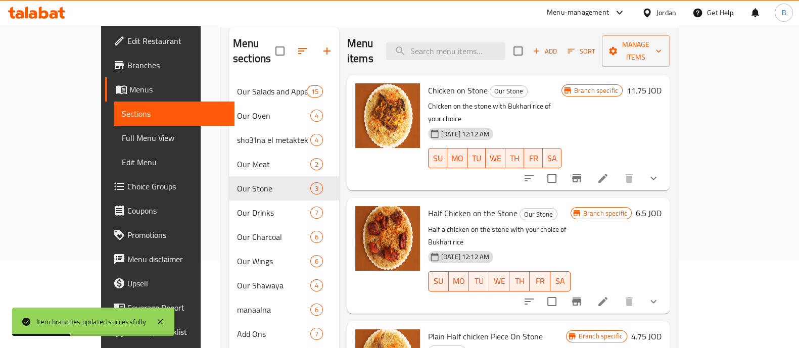
click at [581, 298] on icon "Branch-specific-item" at bounding box center [576, 302] width 9 height 8
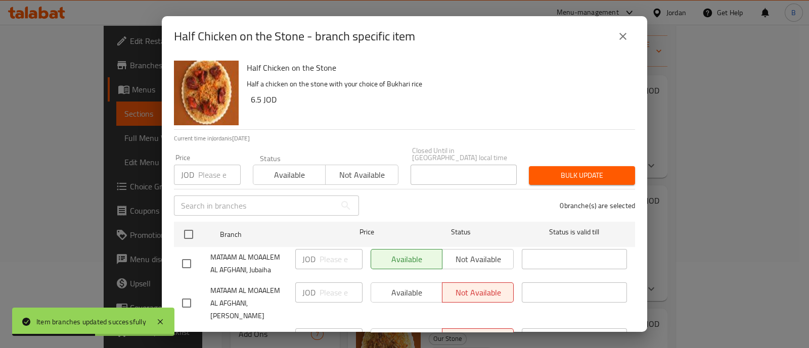
click at [394, 283] on div "Available Not available" at bounding box center [442, 293] width 143 height 20
click at [397, 287] on div "Available Not available" at bounding box center [442, 293] width 143 height 20
click at [192, 293] on input "checkbox" at bounding box center [186, 303] width 21 height 21
checkbox input "true"
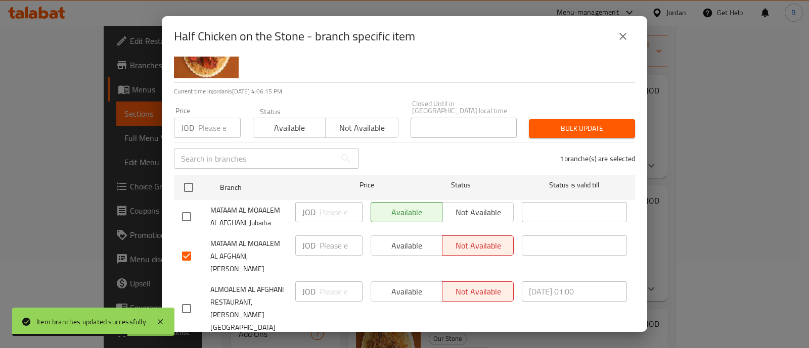
click at [192, 298] on input "checkbox" at bounding box center [186, 308] width 21 height 21
checkbox input "true"
click at [418, 239] on span "Available" at bounding box center [406, 246] width 63 height 15
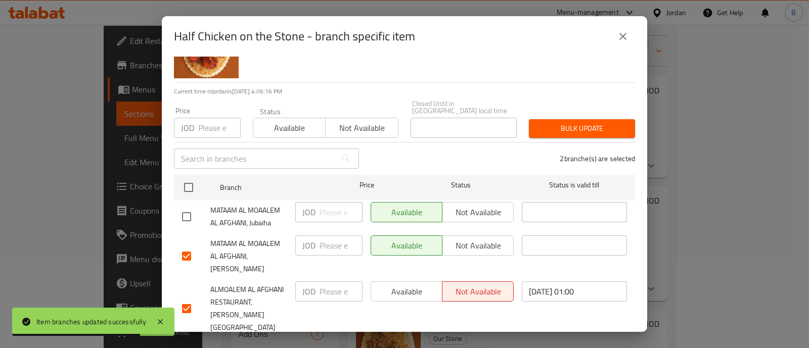
click at [409, 282] on button "Available" at bounding box center [407, 292] width 72 height 20
click at [433, 345] on span "Save" at bounding box center [404, 351] width 445 height 13
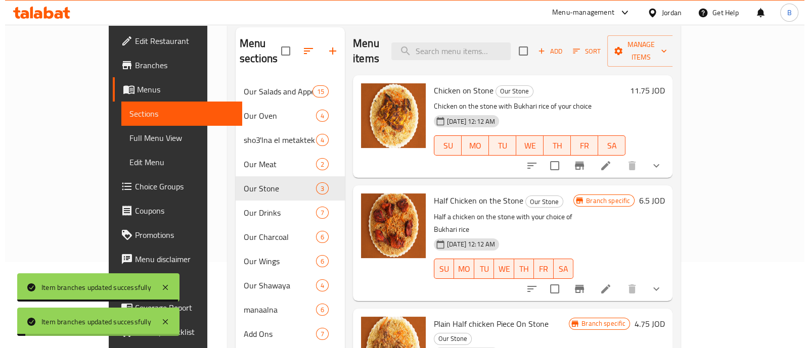
scroll to position [149, 0]
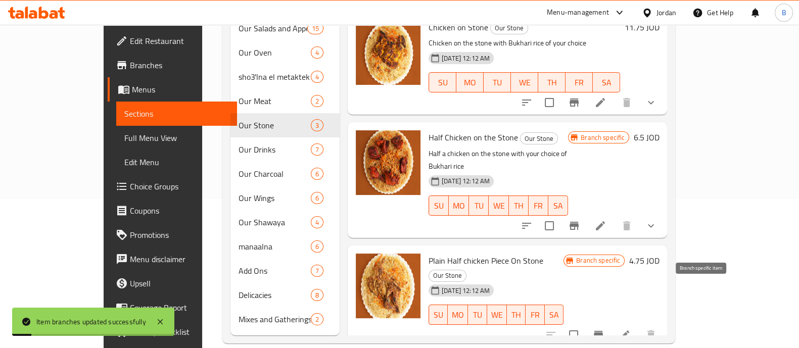
click at [605, 329] on icon "Branch-specific-item" at bounding box center [599, 335] width 12 height 12
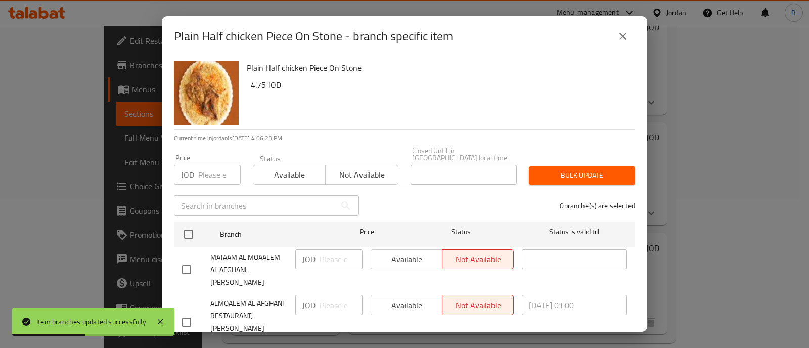
click at [185, 259] on input "checkbox" at bounding box center [186, 269] width 21 height 21
checkbox input "true"
drag, startPoint x: 187, startPoint y: 292, endPoint x: 212, endPoint y: 285, distance: 26.3
click at [187, 312] on input "checkbox" at bounding box center [186, 322] width 21 height 21
checkbox input "true"
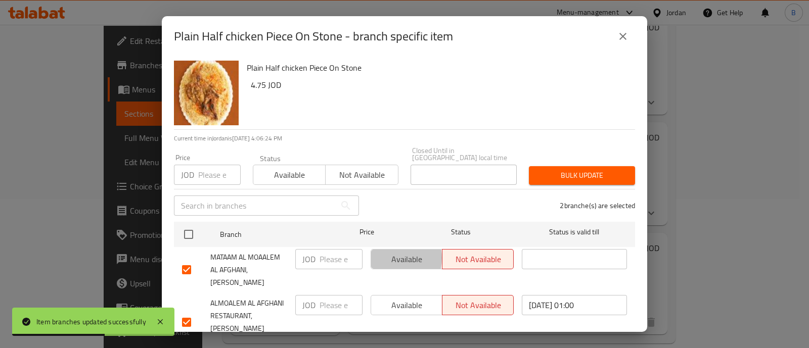
click at [379, 252] on span "Available" at bounding box center [406, 259] width 63 height 15
drag, startPoint x: 399, startPoint y: 282, endPoint x: 414, endPoint y: 289, distance: 16.1
click at [398, 298] on span "Available" at bounding box center [406, 305] width 63 height 15
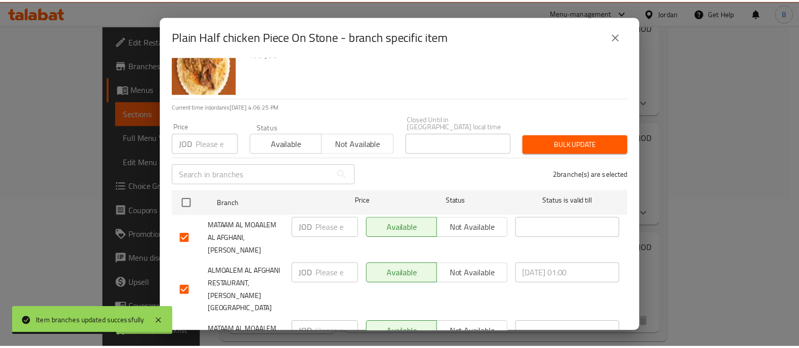
scroll to position [47, 0]
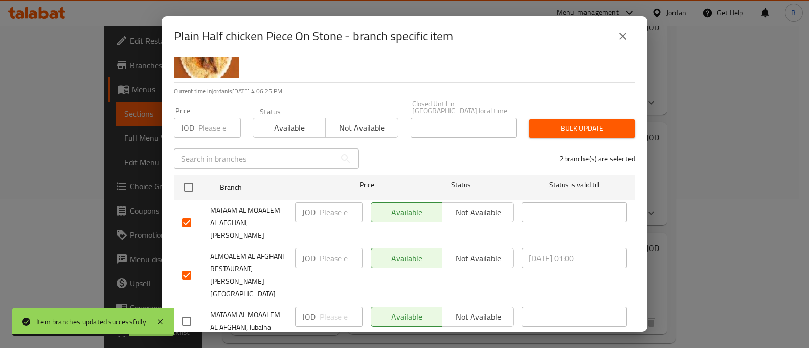
click at [425, 345] on span "Save" at bounding box center [404, 351] width 445 height 13
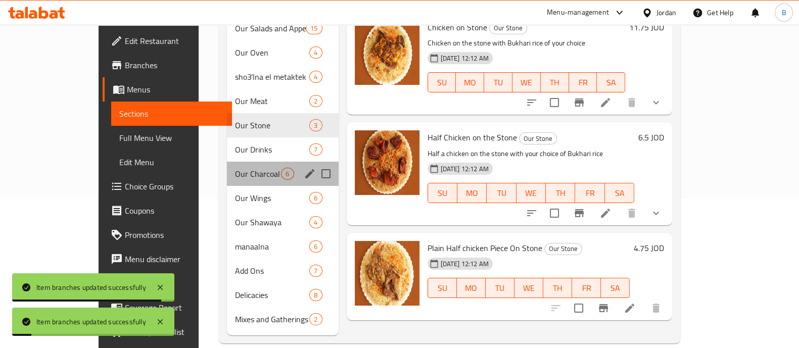
click at [227, 162] on div "Our Charcoal 6" at bounding box center [282, 174] width 111 height 24
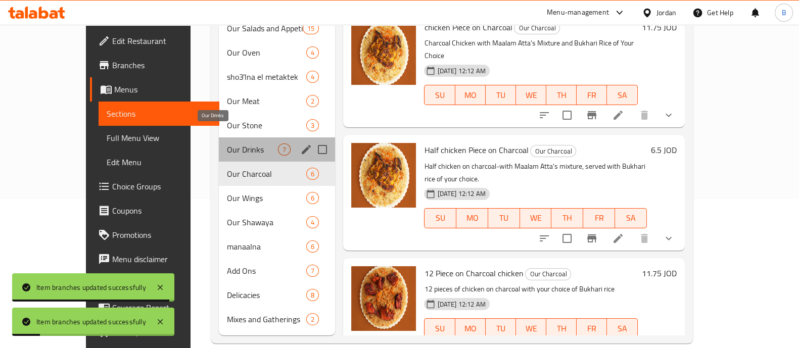
click at [227, 144] on span "Our Drinks" at bounding box center [252, 150] width 51 height 12
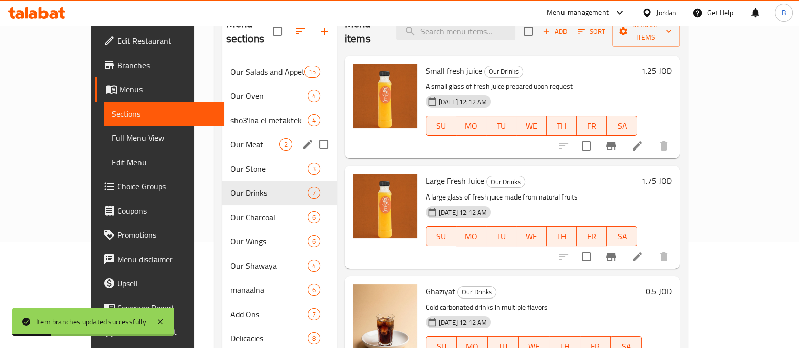
scroll to position [86, 0]
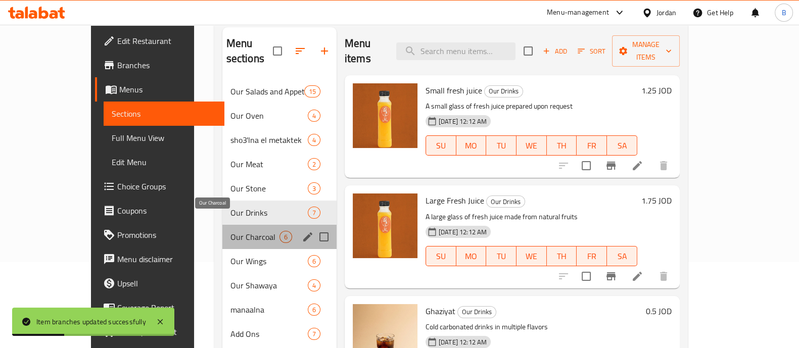
click at [231, 231] on span "Our Charcoal" at bounding box center [255, 237] width 49 height 12
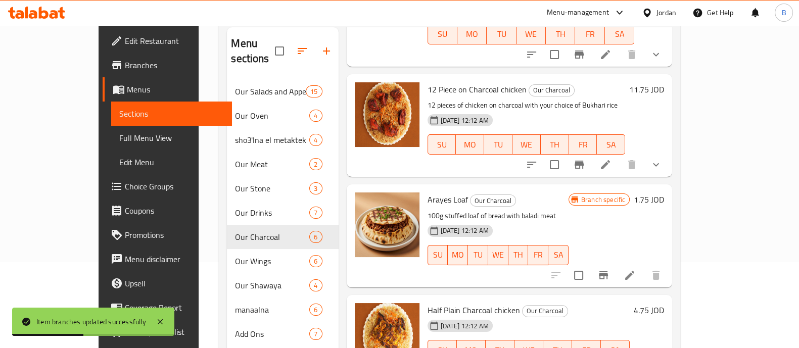
scroll to position [301, 0]
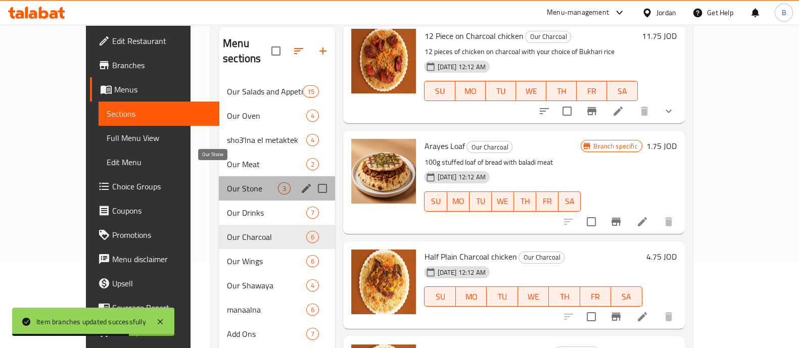
click at [227, 183] on span "Our Stone" at bounding box center [252, 189] width 51 height 12
